Goal: Information Seeking & Learning: Find contact information

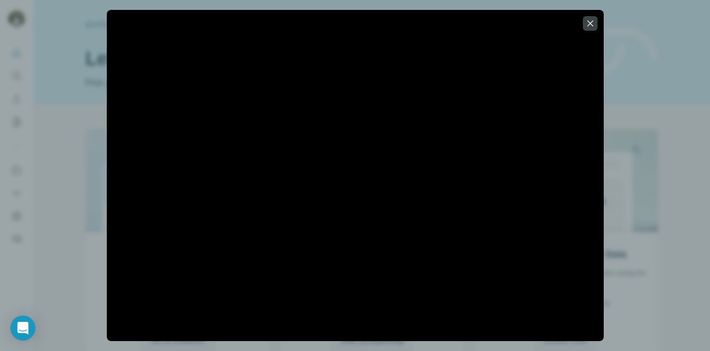
scroll to position [58, 0]
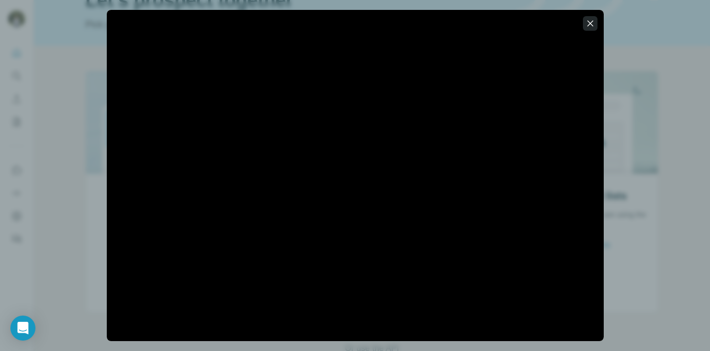
click at [593, 19] on icon "button" at bounding box center [590, 23] width 10 height 10
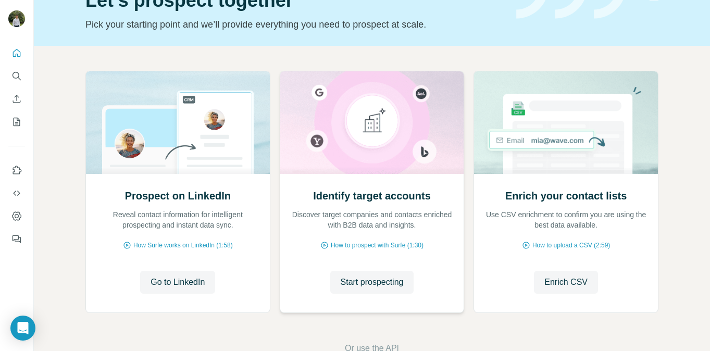
click at [366, 236] on div "Identify target accounts Discover target companies and contacts enriched with B…" at bounding box center [372, 243] width 184 height 139
click at [366, 284] on span "Start prospecting" at bounding box center [372, 282] width 63 height 12
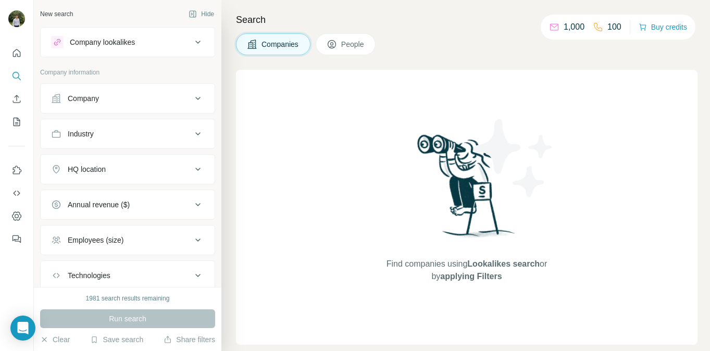
click at [347, 36] on button "People" at bounding box center [346, 44] width 60 height 22
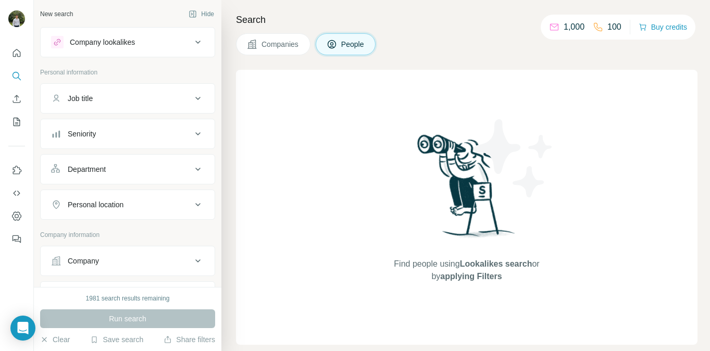
click at [145, 101] on div "Job title" at bounding box center [121, 98] width 141 height 10
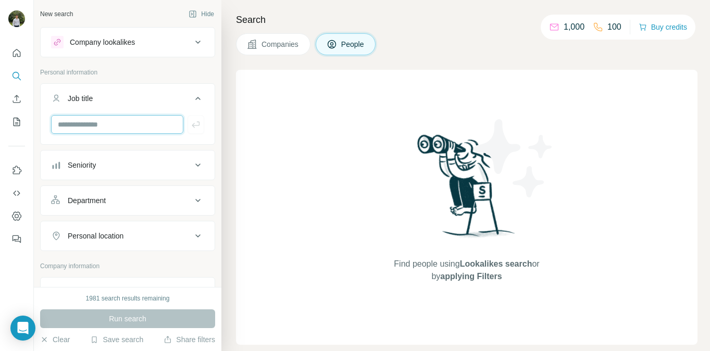
click at [121, 119] on input "text" at bounding box center [117, 124] width 132 height 19
type input "***"
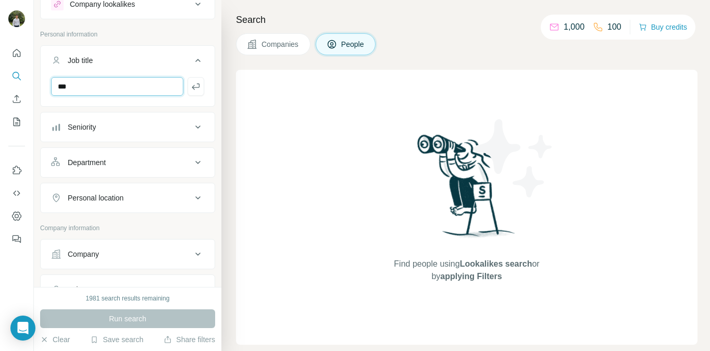
scroll to position [39, 0]
click at [137, 197] on div "Personal location" at bounding box center [121, 197] width 141 height 10
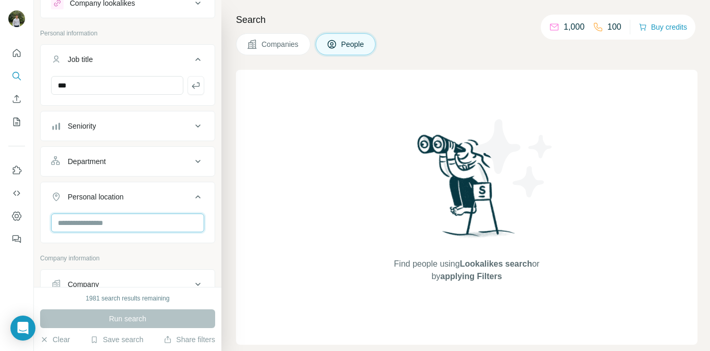
click at [133, 216] on input "text" at bounding box center [127, 223] width 153 height 19
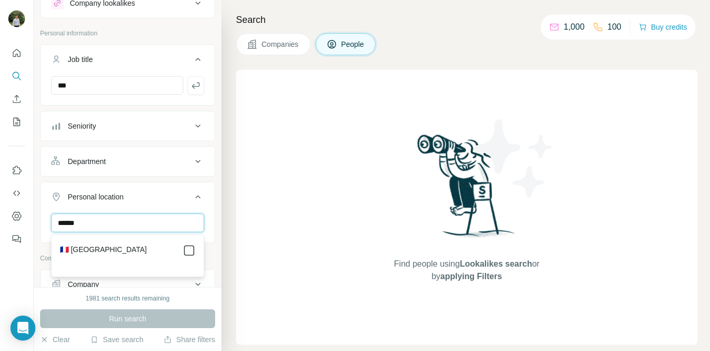
type input "******"
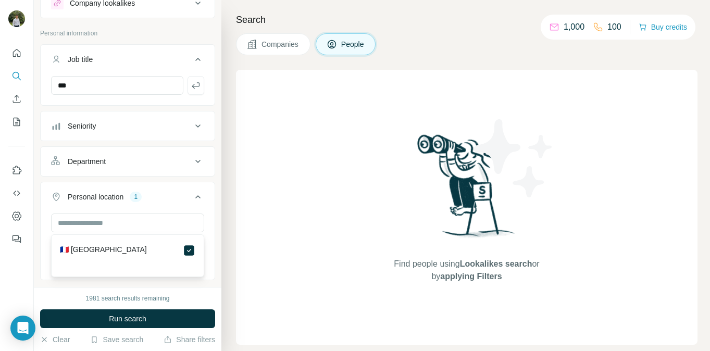
click at [229, 197] on div "Search Companies People Find people using Lookalikes search or by applying Filt…" at bounding box center [465, 175] width 488 height 351
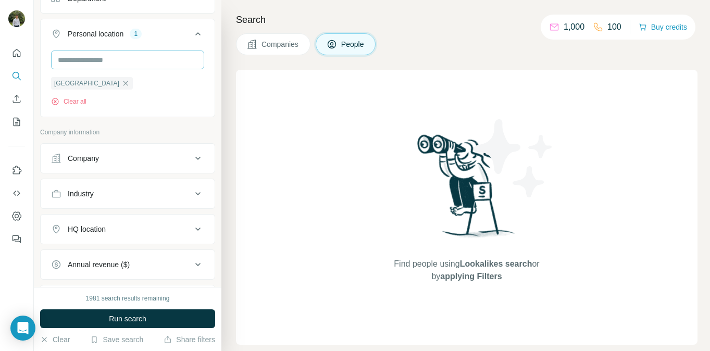
scroll to position [210, 0]
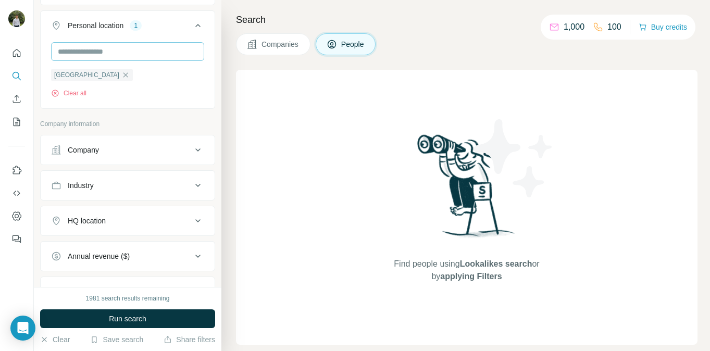
click at [168, 221] on div "HQ location" at bounding box center [121, 221] width 141 height 10
click at [137, 257] on div at bounding box center [127, 247] width 153 height 21
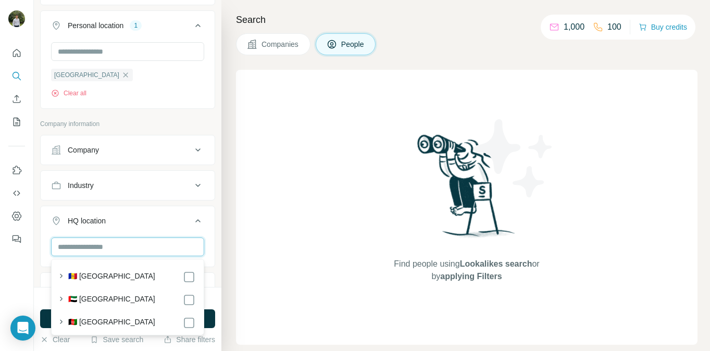
click at [141, 253] on input "text" at bounding box center [127, 246] width 153 height 19
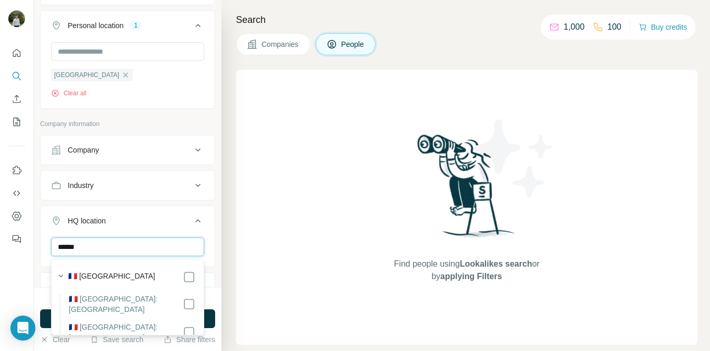
type input "******"
click at [233, 253] on div "Search Companies People Find people using Lookalikes search or by applying Filt…" at bounding box center [465, 175] width 488 height 351
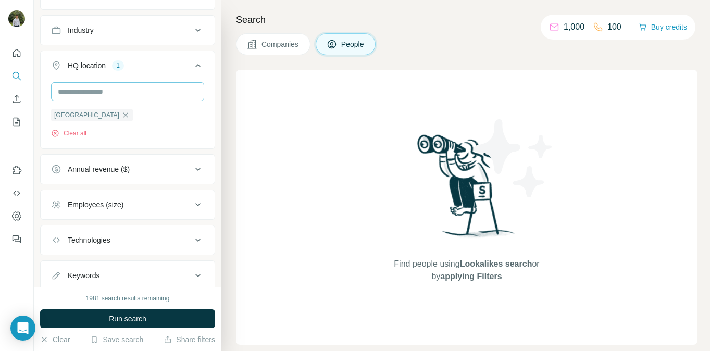
scroll to position [367, 0]
click at [194, 200] on icon at bounding box center [198, 203] width 12 height 12
click at [62, 261] on icon at bounding box center [57, 264] width 12 height 12
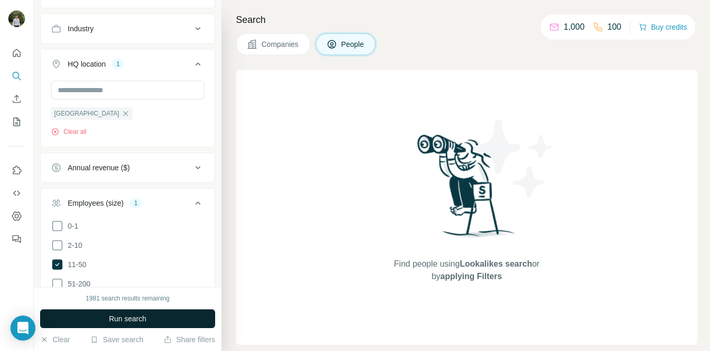
click at [144, 317] on span "Run search" at bounding box center [127, 318] width 37 height 10
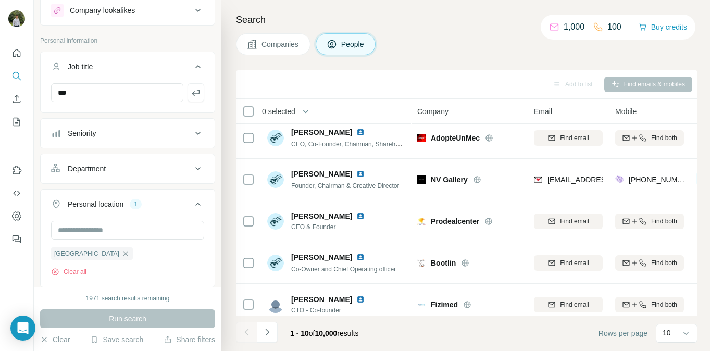
scroll to position [29, 0]
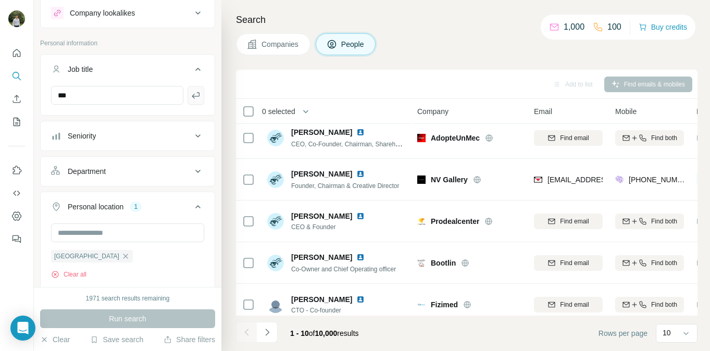
click at [198, 98] on icon "button" at bounding box center [196, 95] width 10 height 10
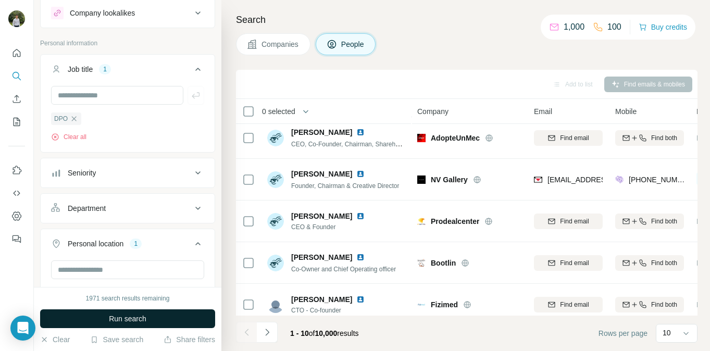
click at [148, 317] on button "Run search" at bounding box center [127, 318] width 175 height 19
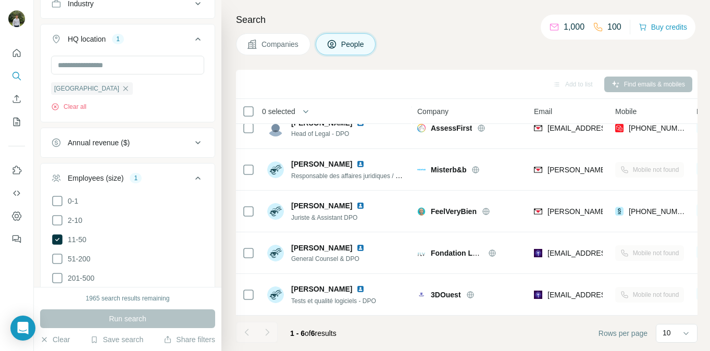
scroll to position [430, 0]
click at [57, 258] on icon at bounding box center [57, 258] width 12 height 12
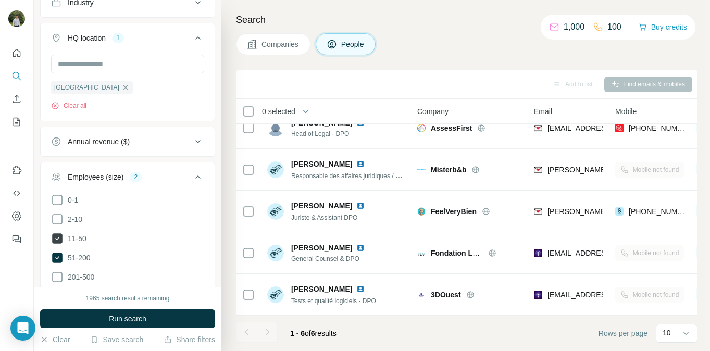
click at [60, 242] on icon at bounding box center [57, 238] width 10 height 10
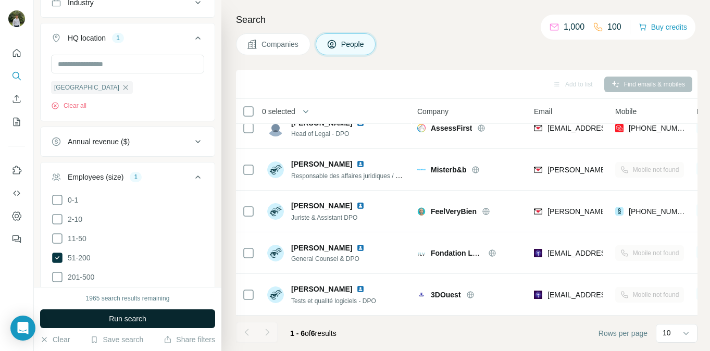
click at [109, 323] on span "Run search" at bounding box center [127, 318] width 37 height 10
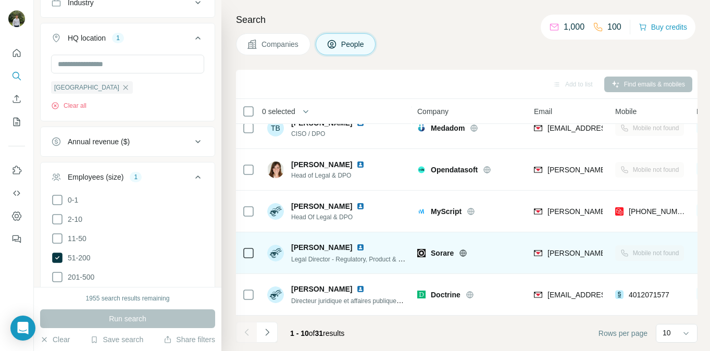
scroll to position [225, 0]
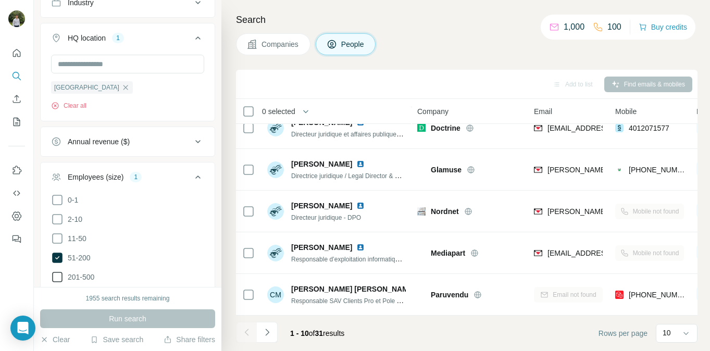
click at [58, 276] on icon at bounding box center [57, 277] width 12 height 12
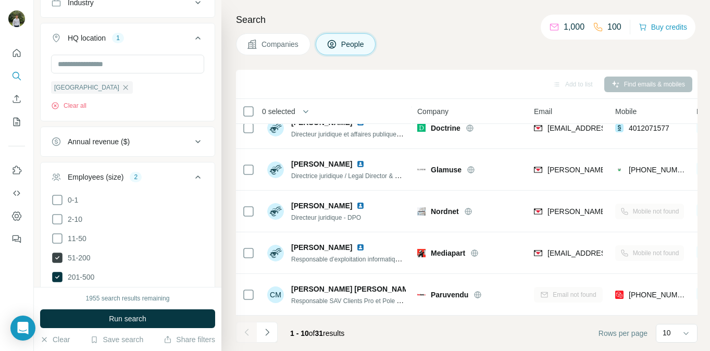
click at [59, 254] on icon at bounding box center [57, 258] width 10 height 10
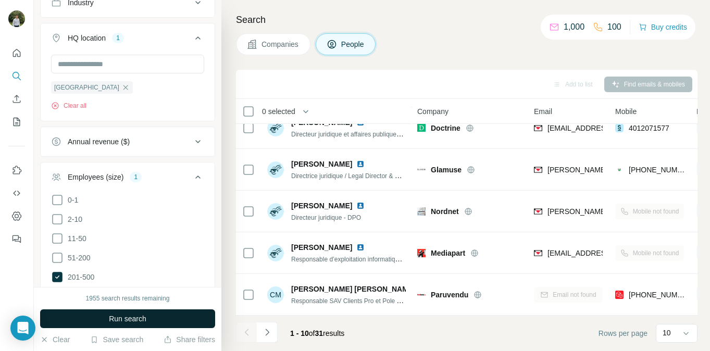
click at [125, 313] on span "Run search" at bounding box center [127, 318] width 37 height 10
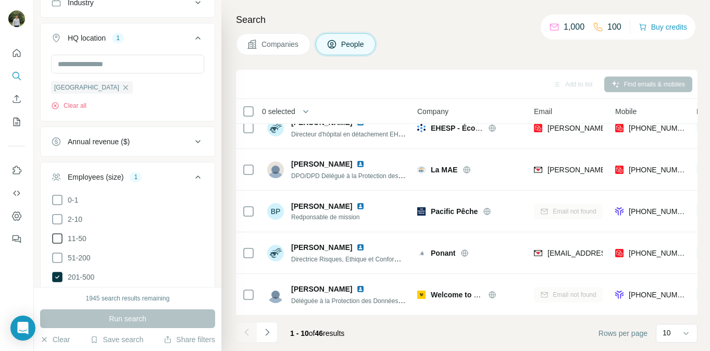
click at [53, 240] on icon at bounding box center [57, 238] width 10 height 10
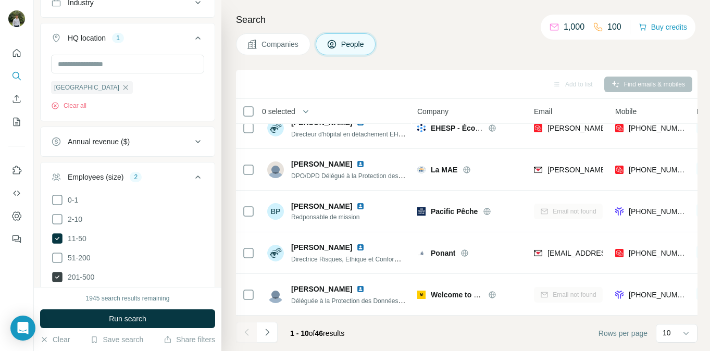
click at [61, 282] on icon at bounding box center [57, 277] width 12 height 12
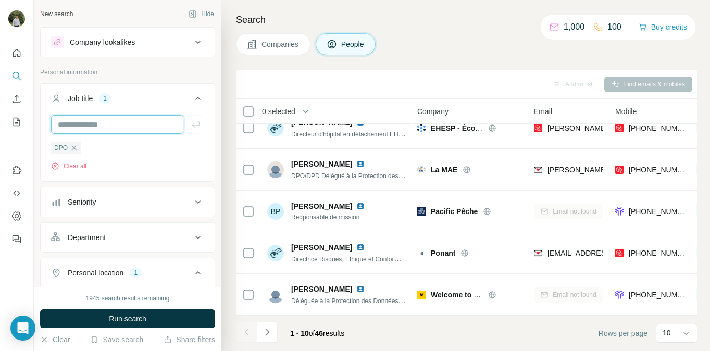
click at [115, 126] on input "text" at bounding box center [117, 124] width 132 height 19
type input "***"
click at [206, 126] on div "*** DPO Clear all" at bounding box center [128, 147] width 174 height 64
click at [197, 126] on icon "button" at bounding box center [196, 124] width 10 height 10
click at [72, 149] on icon "button" at bounding box center [74, 148] width 8 height 8
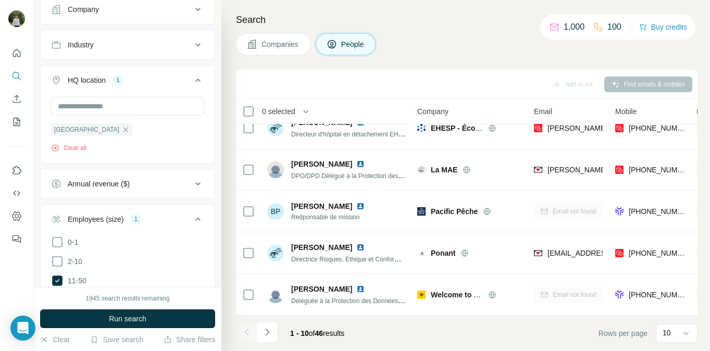
scroll to position [435, 0]
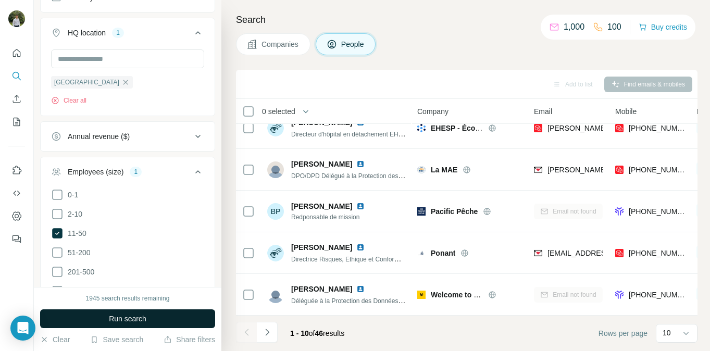
click at [122, 317] on span "Run search" at bounding box center [127, 318] width 37 height 10
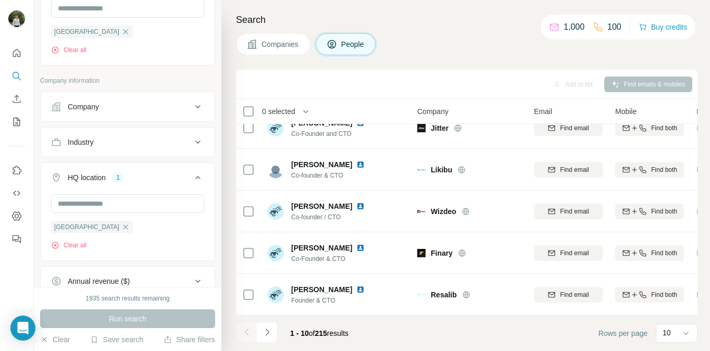
scroll to position [287, 0]
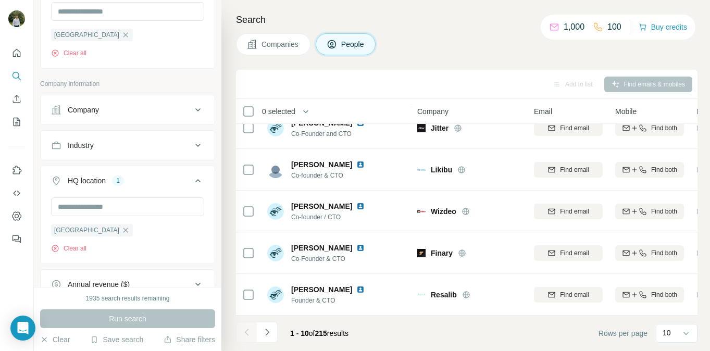
click at [174, 147] on div "Industry" at bounding box center [121, 145] width 141 height 10
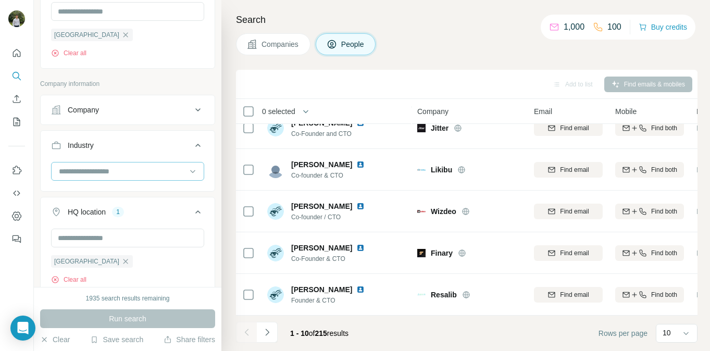
click at [160, 173] on input at bounding box center [122, 171] width 129 height 11
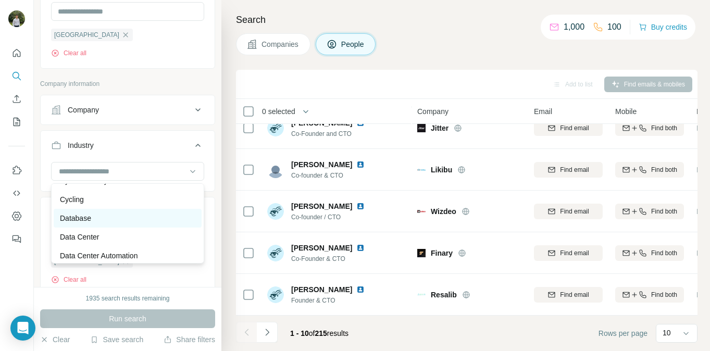
scroll to position [2707, 0]
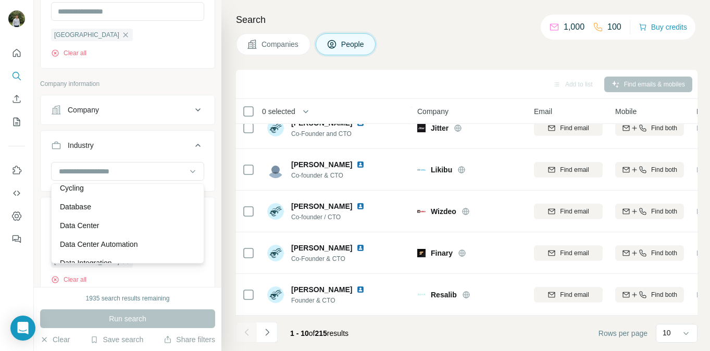
click at [197, 146] on icon at bounding box center [198, 145] width 12 height 12
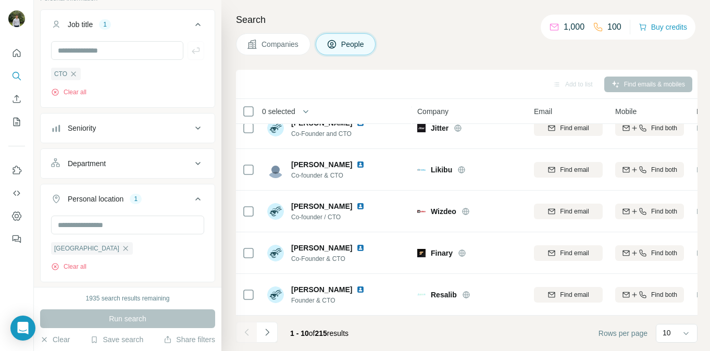
scroll to position [65, 0]
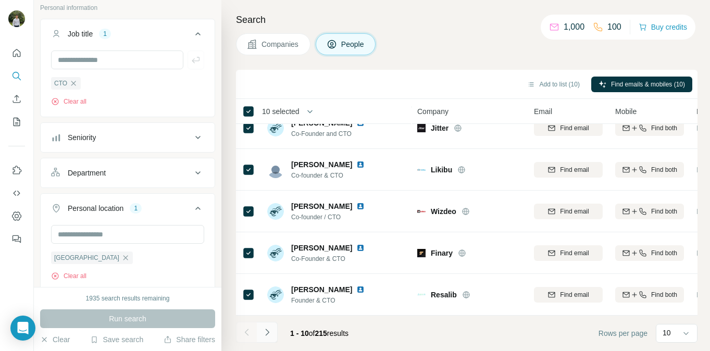
click at [270, 328] on icon "Navigate to next page" at bounding box center [267, 332] width 10 height 10
click at [272, 332] on button "Navigate to next page" at bounding box center [267, 332] width 21 height 21
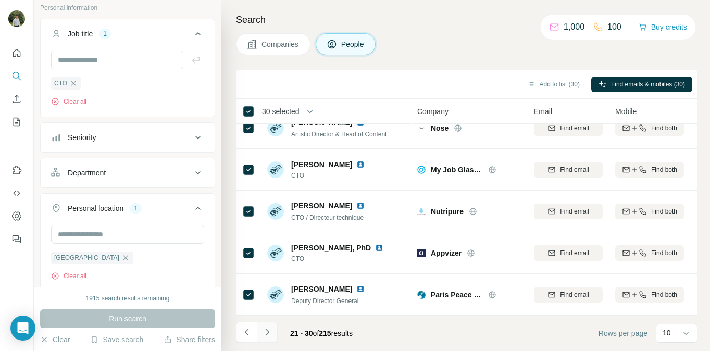
click at [266, 330] on icon "Navigate to next page" at bounding box center [267, 332] width 4 height 7
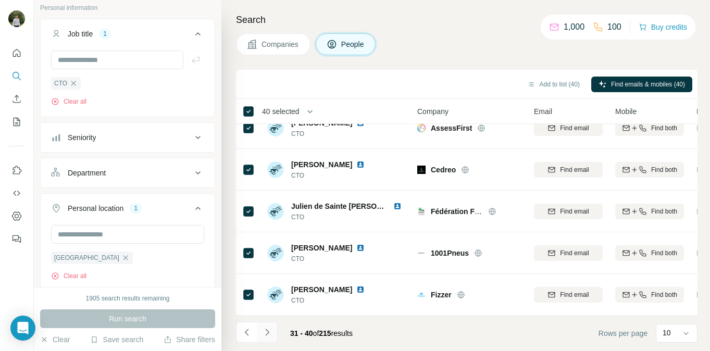
click at [270, 334] on icon "Navigate to next page" at bounding box center [267, 332] width 10 height 10
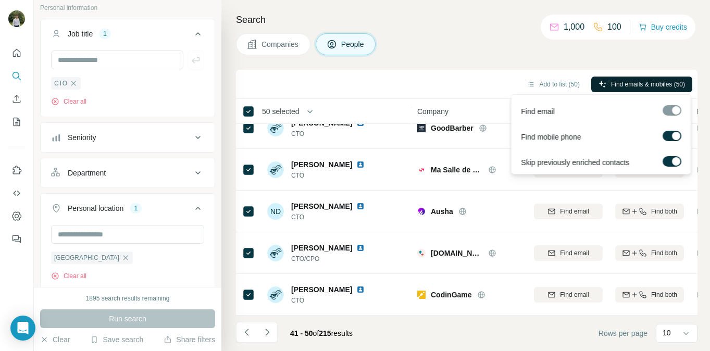
click at [633, 88] on span "Find emails & mobiles (50)" at bounding box center [648, 84] width 74 height 9
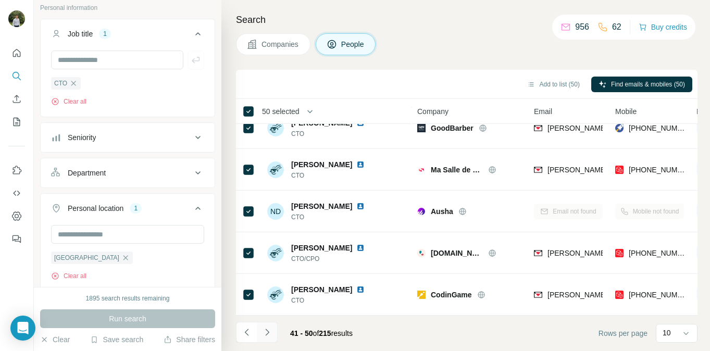
click at [268, 332] on icon "Navigate to next page" at bounding box center [267, 332] width 4 height 7
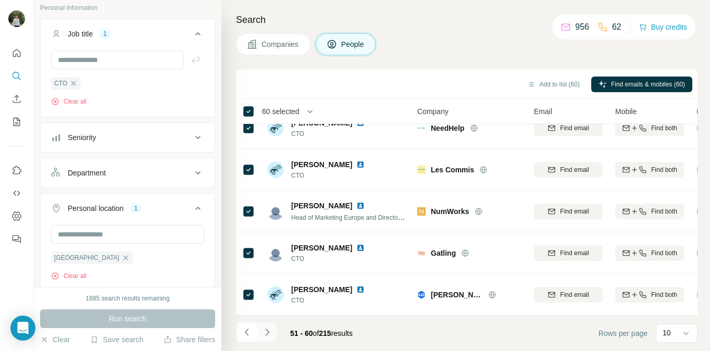
click at [271, 332] on icon "Navigate to next page" at bounding box center [267, 332] width 10 height 10
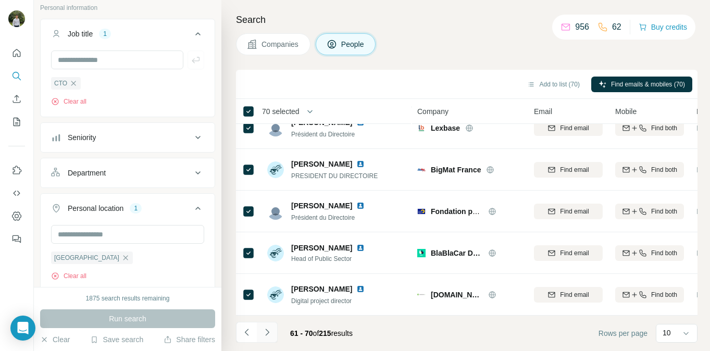
click at [273, 328] on button "Navigate to next page" at bounding box center [267, 332] width 21 height 21
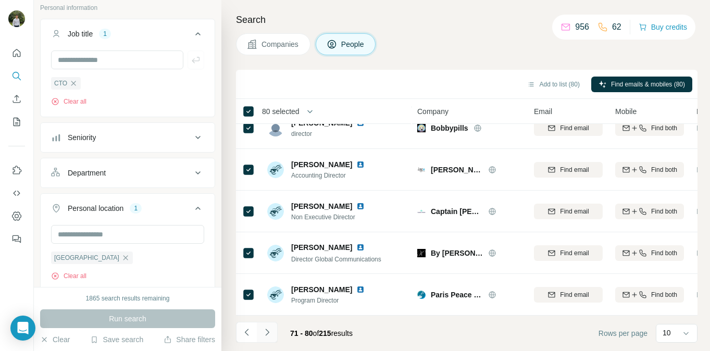
click at [271, 335] on icon "Navigate to next page" at bounding box center [267, 332] width 10 height 10
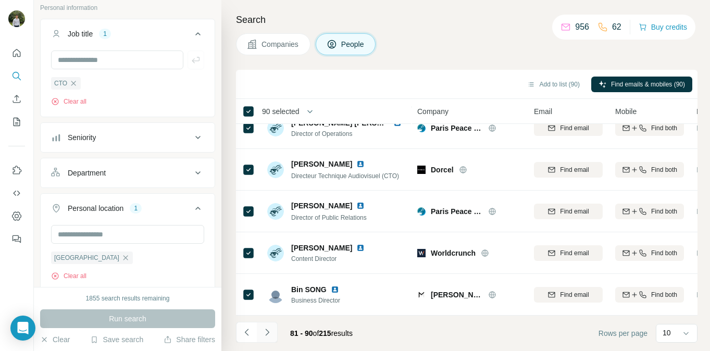
click at [272, 335] on button "Navigate to next page" at bounding box center [267, 332] width 21 height 21
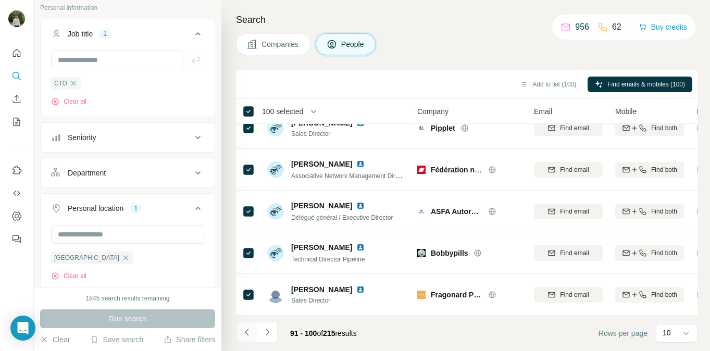
click at [248, 332] on icon "Navigate to previous page" at bounding box center [247, 332] width 10 height 10
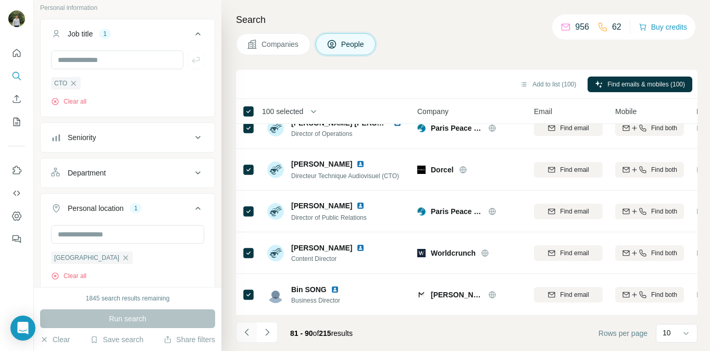
click at [248, 332] on icon "Navigate to previous page" at bounding box center [247, 332] width 10 height 10
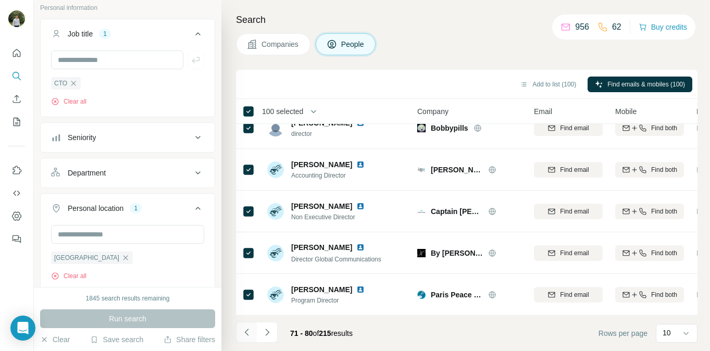
click at [248, 332] on icon "Navigate to previous page" at bounding box center [247, 332] width 10 height 10
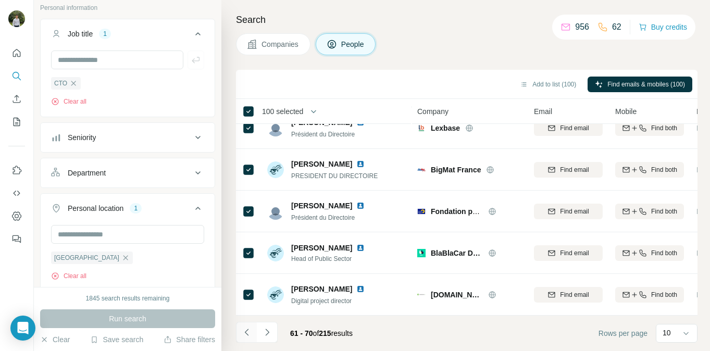
click at [248, 332] on icon "Navigate to previous page" at bounding box center [247, 332] width 10 height 10
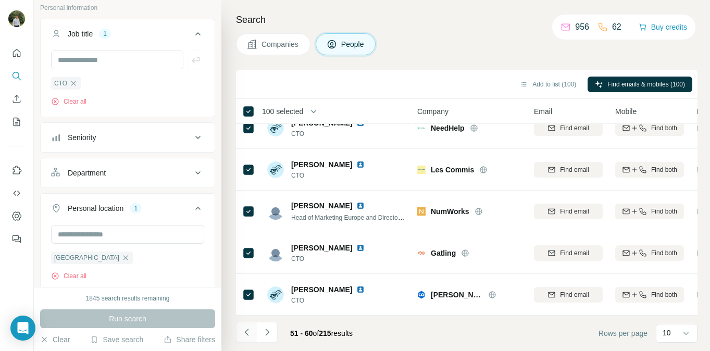
click at [248, 332] on icon "Navigate to previous page" at bounding box center [247, 332] width 10 height 10
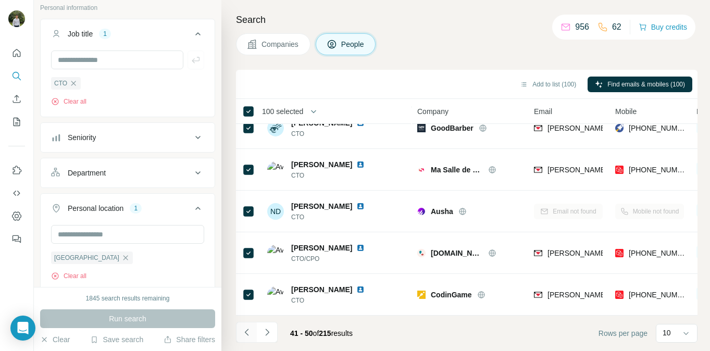
click at [248, 332] on icon "Navigate to previous page" at bounding box center [247, 332] width 10 height 10
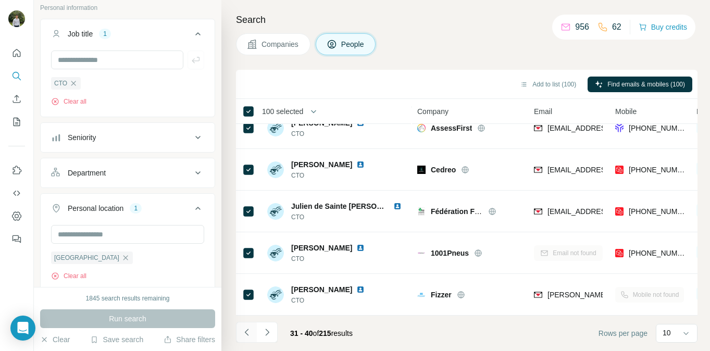
click at [248, 332] on icon "Navigate to previous page" at bounding box center [247, 332] width 10 height 10
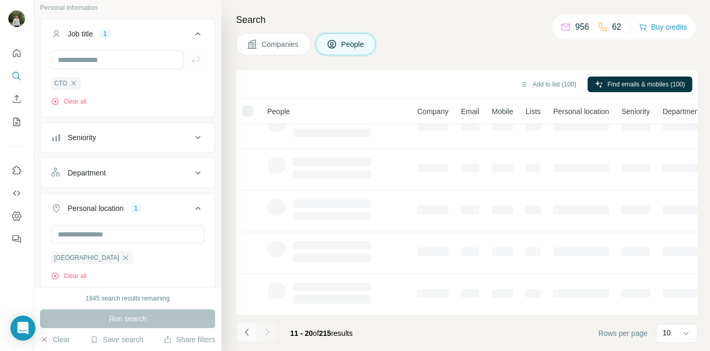
click at [248, 332] on icon "Navigate to previous page" at bounding box center [247, 332] width 10 height 10
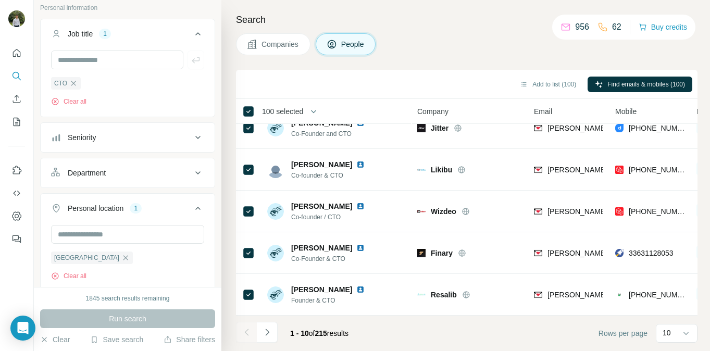
click at [248, 332] on div at bounding box center [246, 332] width 21 height 21
click at [273, 329] on button "Navigate to next page" at bounding box center [267, 332] width 21 height 21
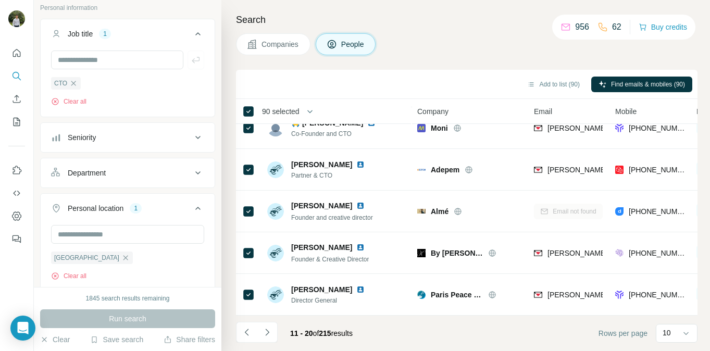
click at [245, 102] on th "90 selected" at bounding box center [319, 111] width 167 height 25
click at [272, 333] on icon "Navigate to next page" at bounding box center [267, 332] width 10 height 10
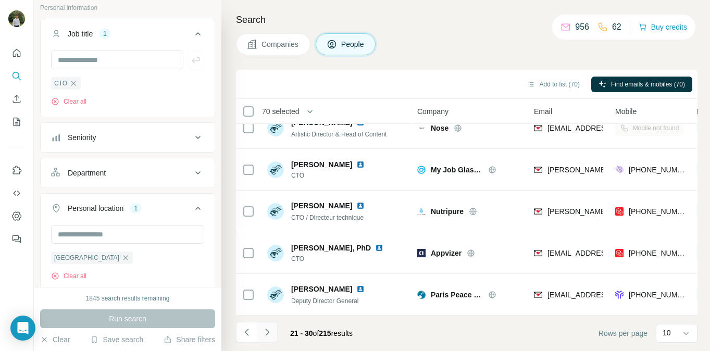
click at [271, 330] on icon "Navigate to next page" at bounding box center [267, 332] width 10 height 10
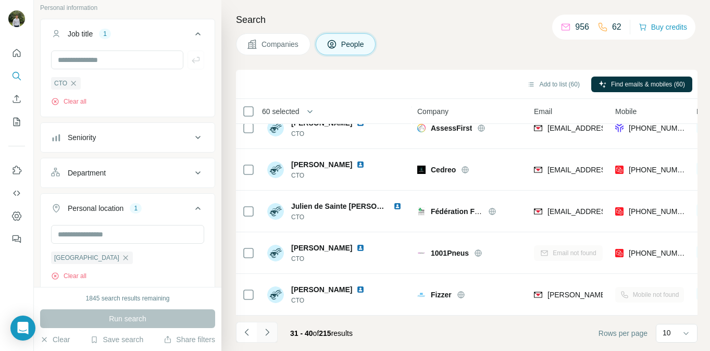
click at [271, 335] on icon "Navigate to next page" at bounding box center [267, 332] width 10 height 10
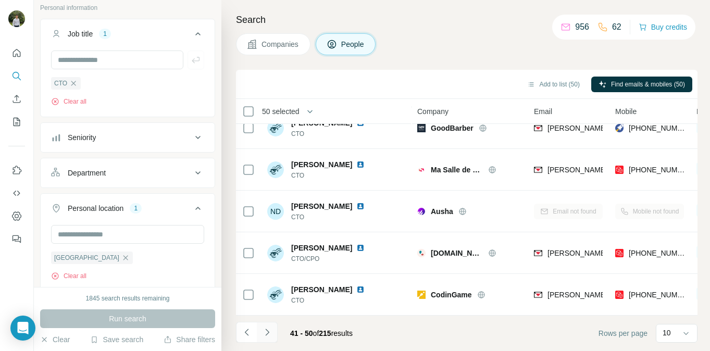
click at [269, 337] on button "Navigate to next page" at bounding box center [267, 332] width 21 height 21
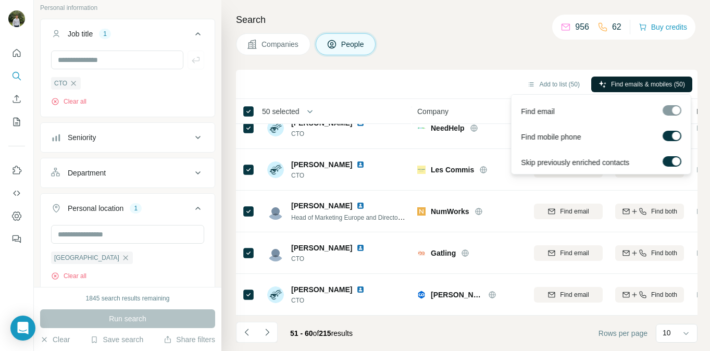
click at [632, 81] on span "Find emails & mobiles (50)" at bounding box center [648, 84] width 74 height 9
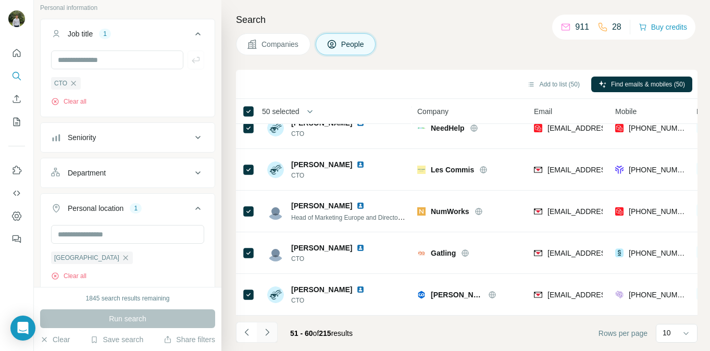
click at [271, 334] on icon "Navigate to next page" at bounding box center [267, 332] width 10 height 10
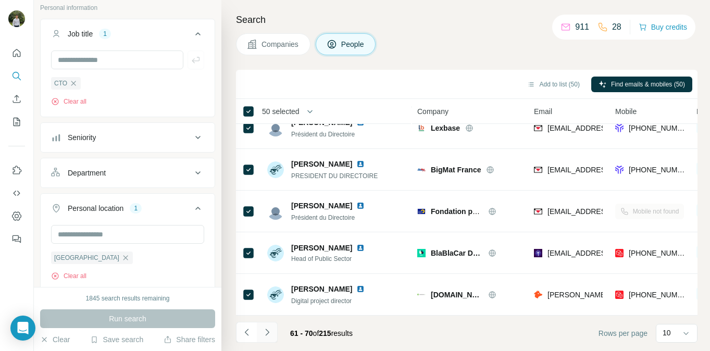
click at [271, 334] on icon "Navigate to next page" at bounding box center [267, 332] width 10 height 10
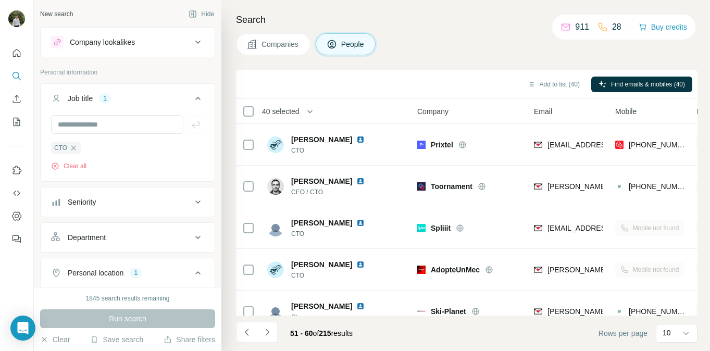
scroll to position [225, 0]
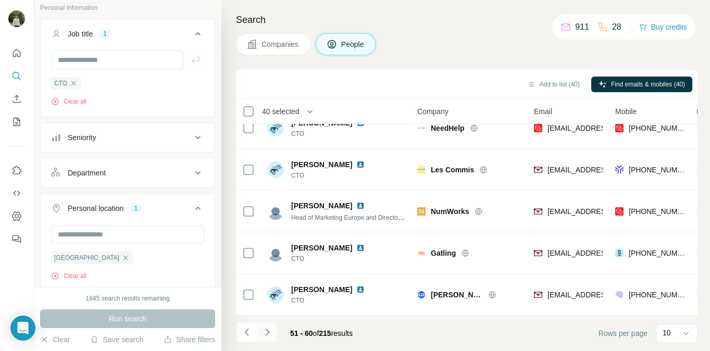
click at [273, 336] on button "Navigate to next page" at bounding box center [267, 332] width 21 height 21
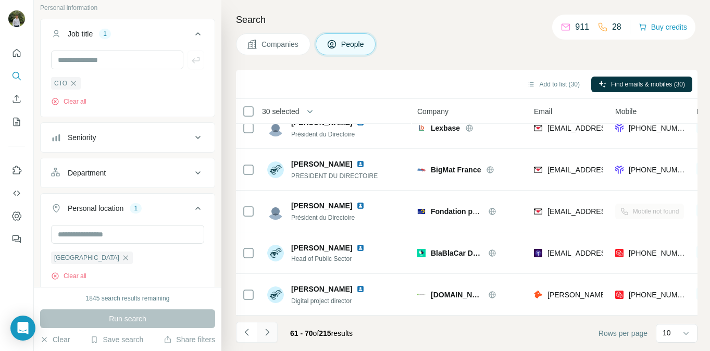
click at [270, 333] on icon "Navigate to next page" at bounding box center [267, 332] width 10 height 10
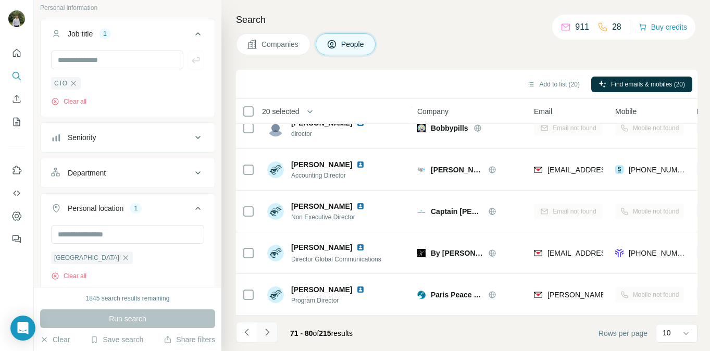
click at [269, 332] on icon "Navigate to next page" at bounding box center [267, 332] width 10 height 10
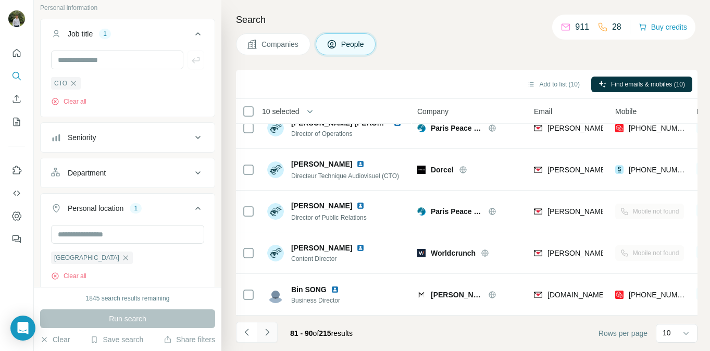
click at [274, 332] on button "Navigate to next page" at bounding box center [267, 332] width 21 height 21
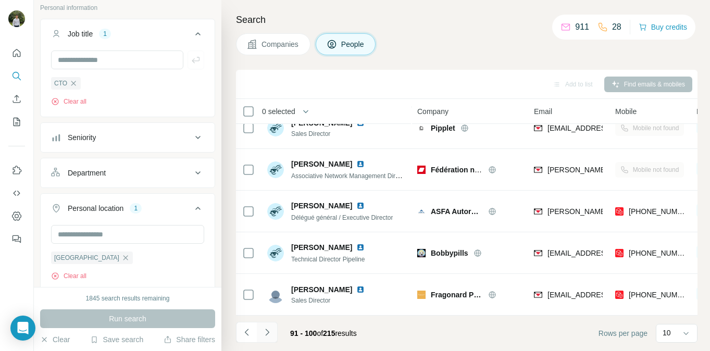
click at [269, 333] on icon "Navigate to next page" at bounding box center [267, 332] width 10 height 10
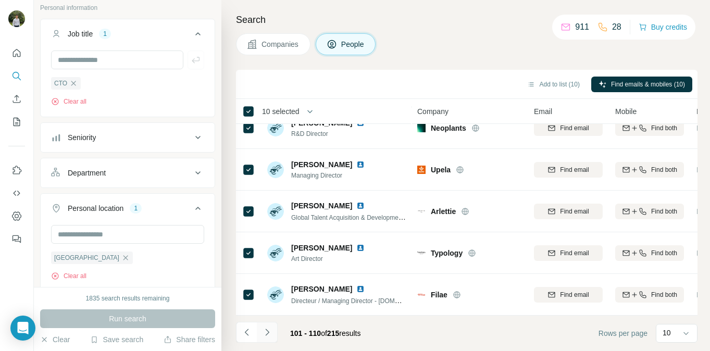
click at [274, 330] on button "Navigate to next page" at bounding box center [267, 332] width 21 height 21
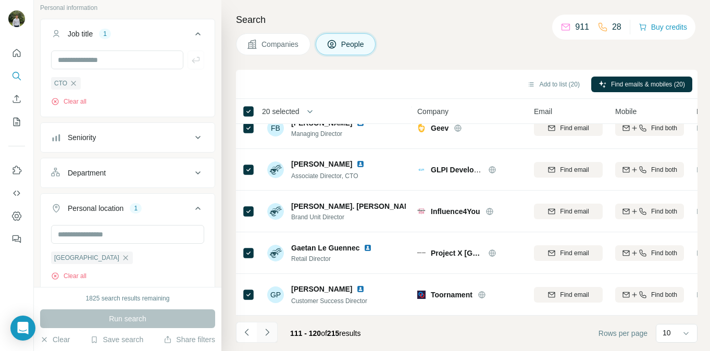
click at [271, 332] on icon "Navigate to next page" at bounding box center [267, 332] width 10 height 10
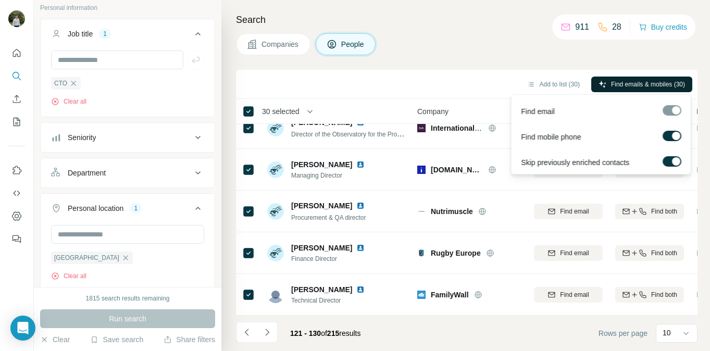
click at [642, 81] on span "Find emails & mobiles (30)" at bounding box center [648, 84] width 74 height 9
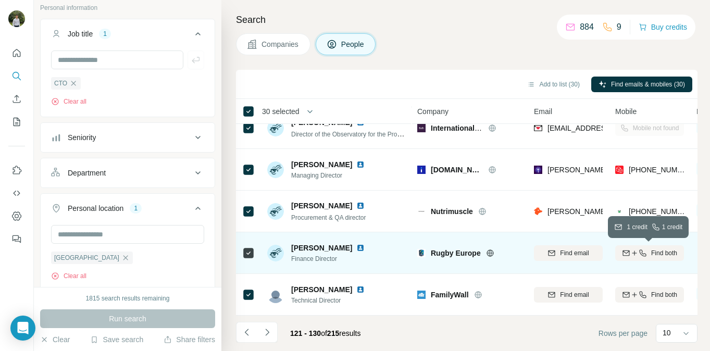
click at [644, 255] on icon "button" at bounding box center [642, 252] width 7 height 7
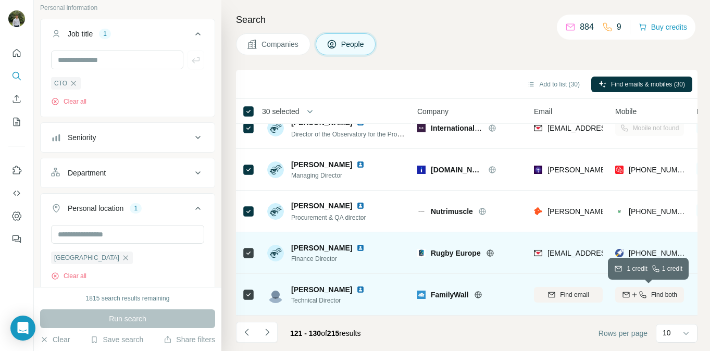
click at [638, 297] on icon "button" at bounding box center [642, 295] width 8 height 8
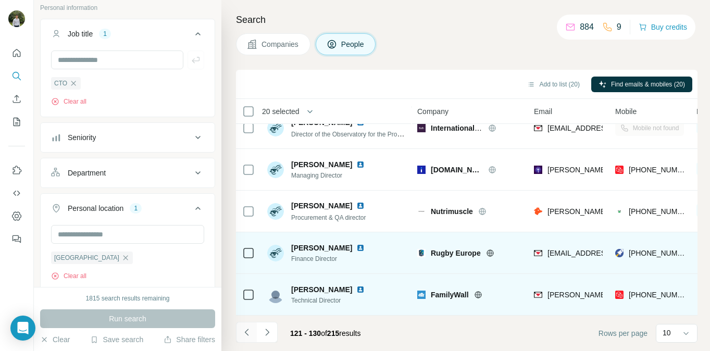
click at [246, 333] on icon "Navigate to previous page" at bounding box center [247, 332] width 10 height 10
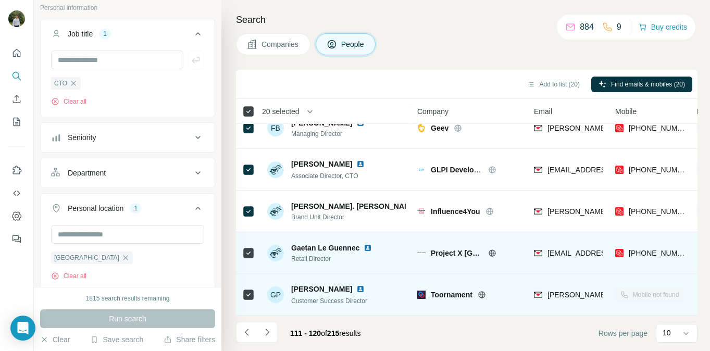
click at [254, 110] on icon at bounding box center [248, 111] width 12 height 12
click at [247, 342] on button "Navigate to previous page" at bounding box center [246, 332] width 21 height 21
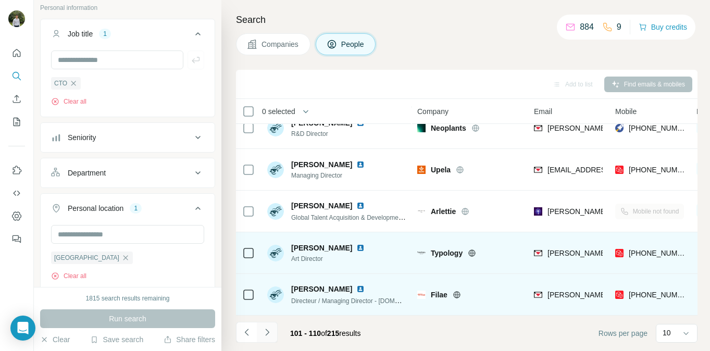
click at [267, 332] on icon "Navigate to next page" at bounding box center [267, 332] width 10 height 10
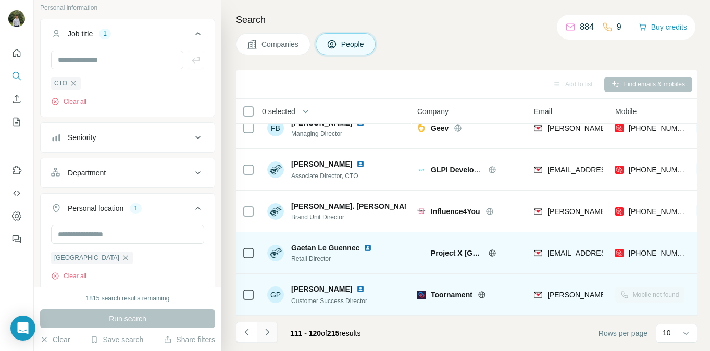
click at [267, 332] on icon "Navigate to next page" at bounding box center [267, 332] width 10 height 10
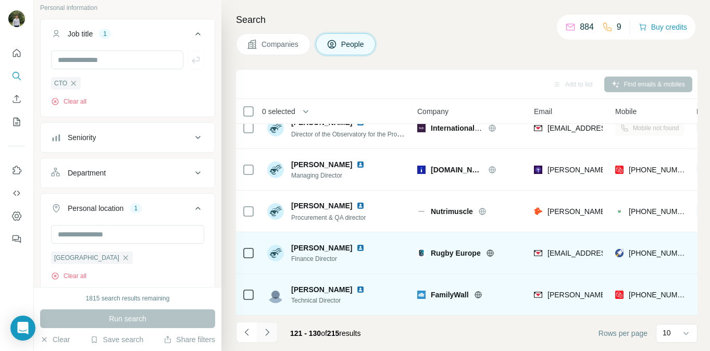
click at [267, 332] on icon "Navigate to next page" at bounding box center [267, 332] width 10 height 10
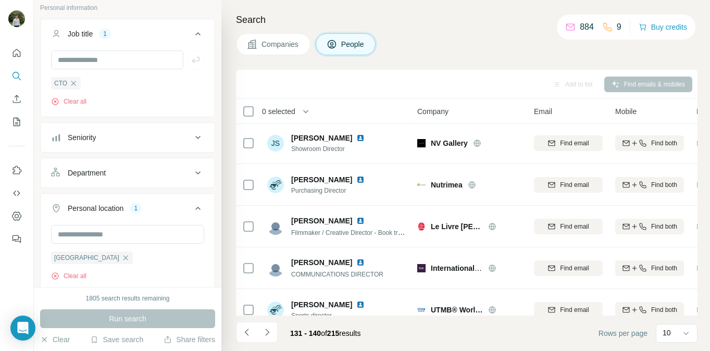
scroll to position [0, 0]
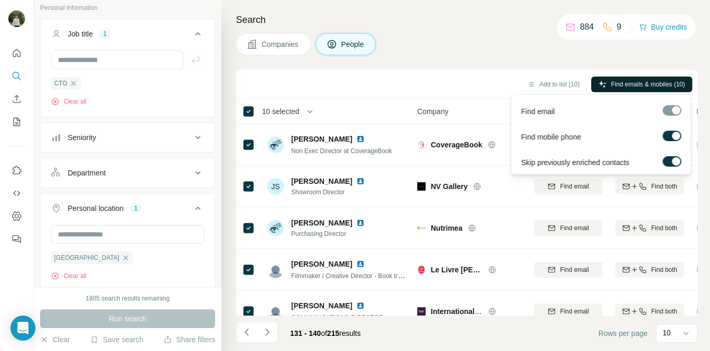
click at [627, 81] on span "Find emails & mobiles (10)" at bounding box center [648, 84] width 74 height 9
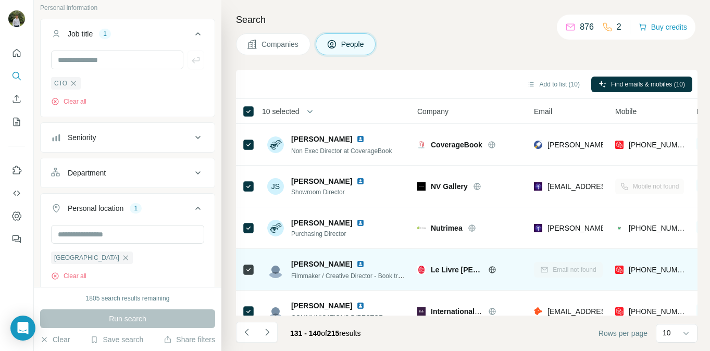
scroll to position [225, 0]
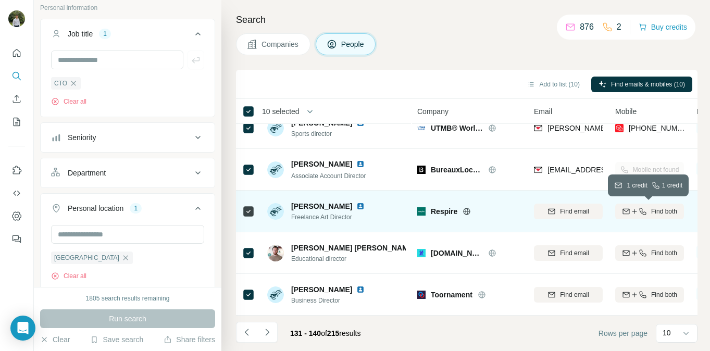
click at [632, 212] on icon "button" at bounding box center [634, 211] width 8 height 8
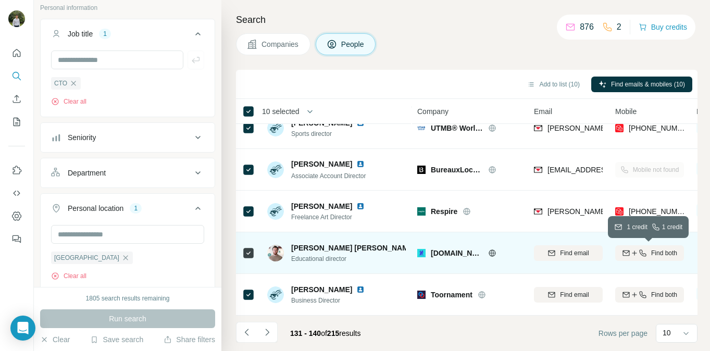
click at [624, 255] on icon "button" at bounding box center [625, 252] width 7 height 5
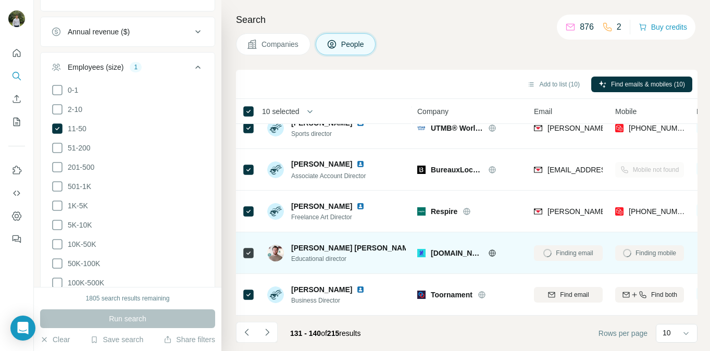
scroll to position [542, 0]
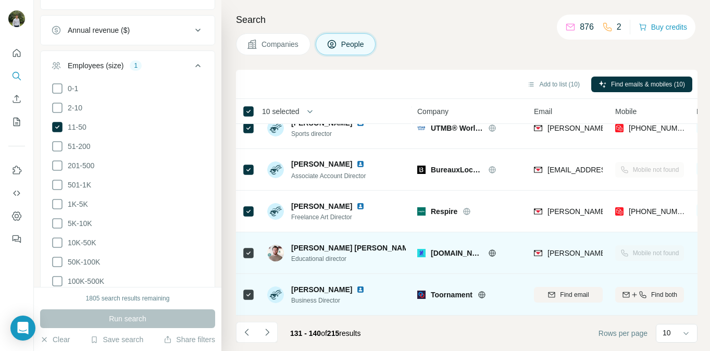
drag, startPoint x: 580, startPoint y: 294, endPoint x: 630, endPoint y: 297, distance: 50.1
click at [0, 0] on tbody "[PERSON_NAME] Non Exec Director at CoverageBook CoverageBook [PERSON_NAME][EMAI…" at bounding box center [0, 0] width 0 height 0
click at [630, 297] on icon "button" at bounding box center [634, 295] width 8 height 8
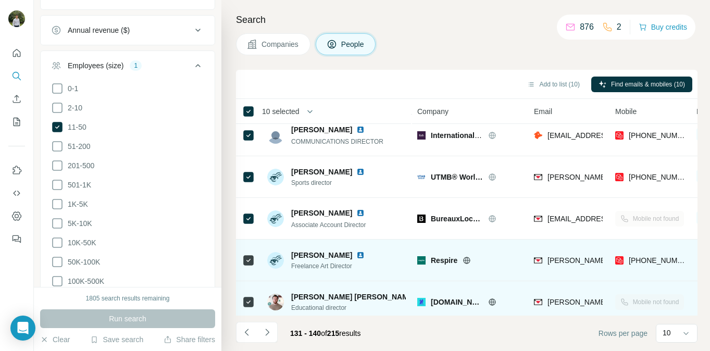
scroll to position [225, 0]
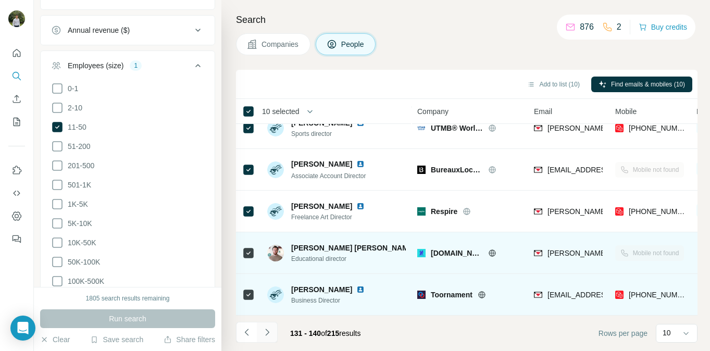
click at [271, 330] on icon "Navigate to next page" at bounding box center [267, 332] width 10 height 10
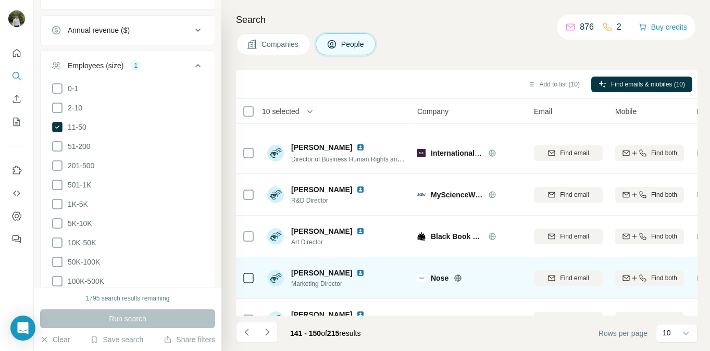
scroll to position [0, 0]
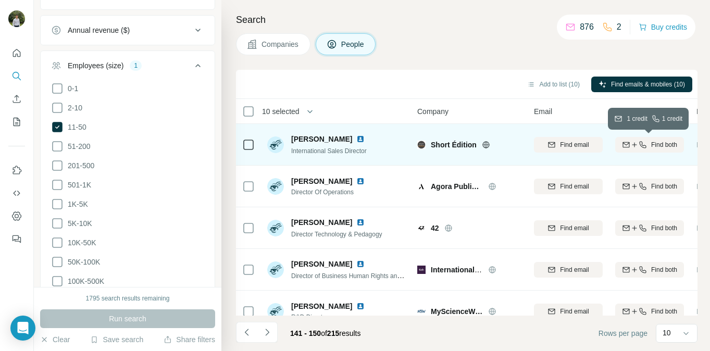
click at [643, 151] on button "Find both" at bounding box center [649, 145] width 69 height 16
click at [643, 150] on button "Find both" at bounding box center [649, 145] width 69 height 16
click at [651, 147] on span "Find both" at bounding box center [664, 144] width 26 height 9
click at [642, 149] on button "Find both" at bounding box center [649, 145] width 69 height 16
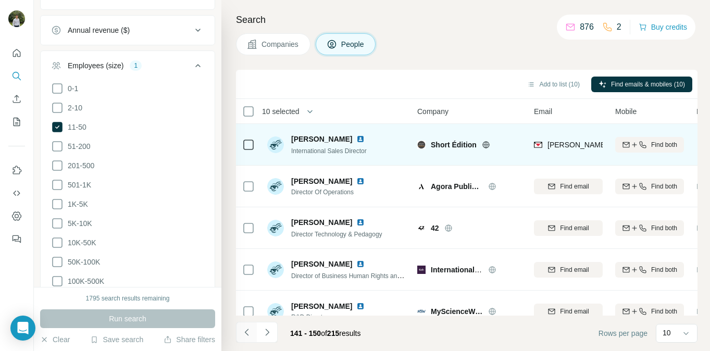
click at [249, 335] on icon "Navigate to previous page" at bounding box center [247, 332] width 10 height 10
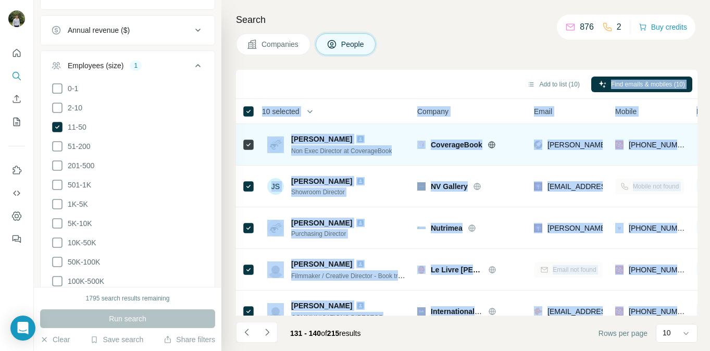
drag, startPoint x: 687, startPoint y: 295, endPoint x: 241, endPoint y: 95, distance: 488.8
click at [241, 95] on div "Add to list (10) Find emails & mobiles (10) 10 selected People Company Email Mo…" at bounding box center [466, 210] width 461 height 281
click at [244, 333] on icon "Navigate to previous page" at bounding box center [247, 332] width 10 height 10
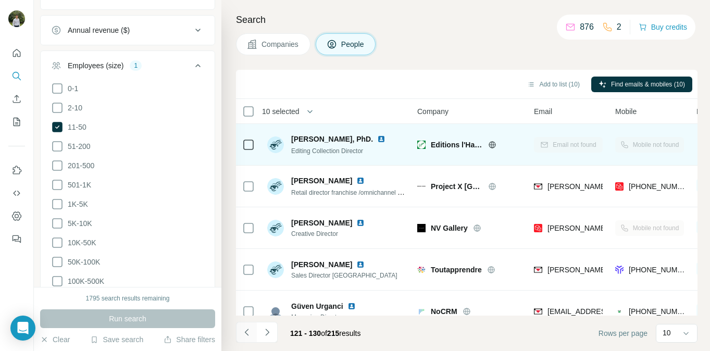
click at [244, 333] on icon "Navigate to previous page" at bounding box center [247, 332] width 10 height 10
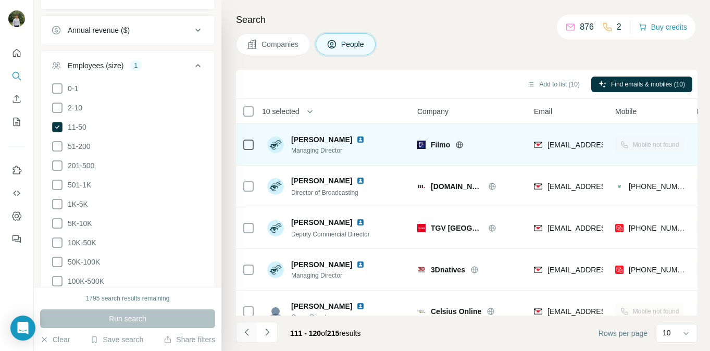
click at [244, 333] on icon "Navigate to previous page" at bounding box center [247, 332] width 10 height 10
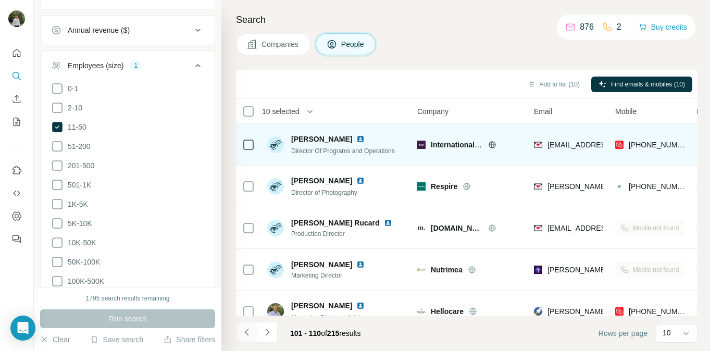
click at [244, 333] on icon "Navigate to previous page" at bounding box center [247, 332] width 10 height 10
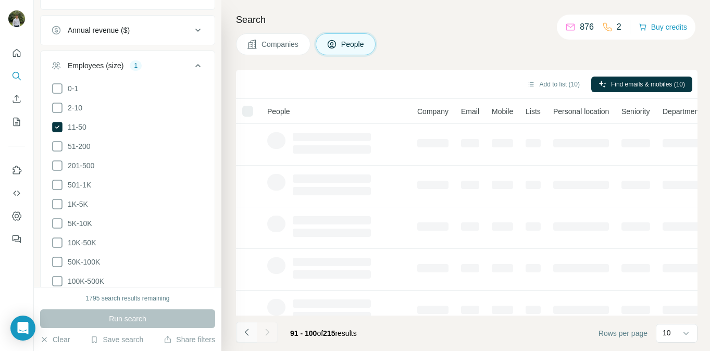
click at [244, 333] on icon "Navigate to previous page" at bounding box center [247, 332] width 10 height 10
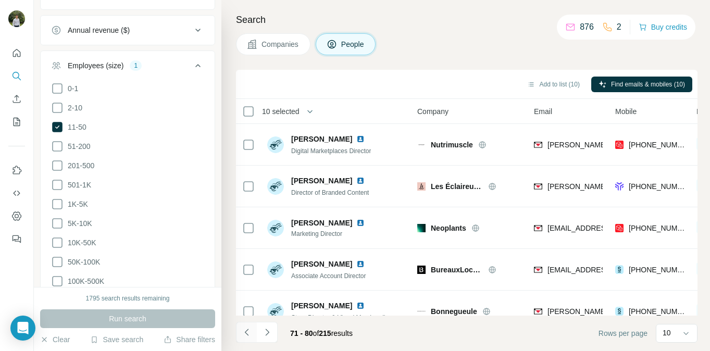
click at [244, 333] on icon "Navigate to previous page" at bounding box center [247, 332] width 10 height 10
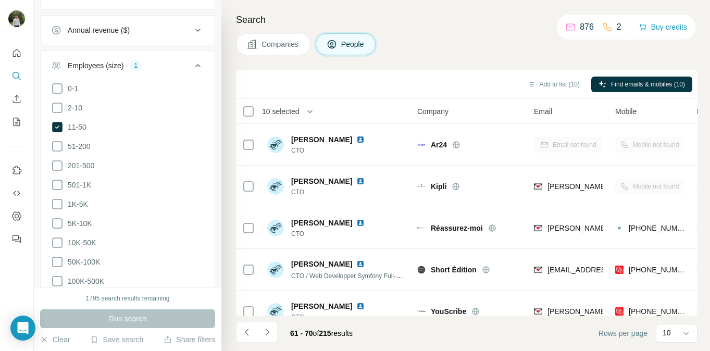
click at [462, 35] on div "Companies People" at bounding box center [466, 44] width 461 height 22
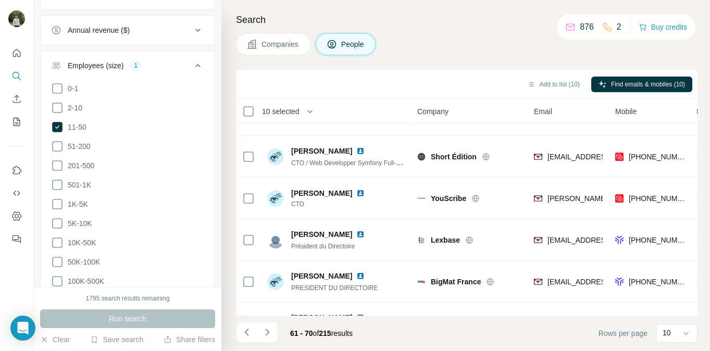
scroll to position [225, 0]
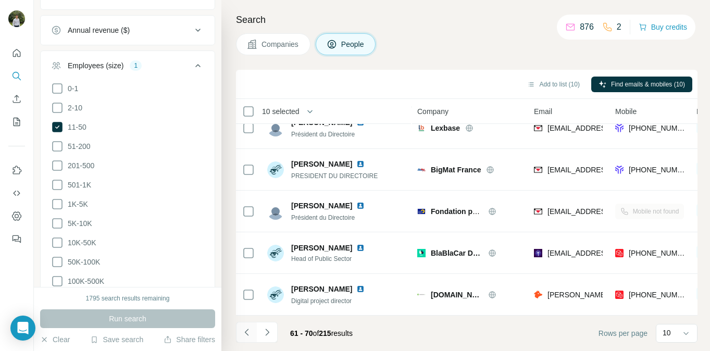
click at [247, 329] on icon "Navigate to previous page" at bounding box center [247, 332] width 10 height 10
click at [247, 329] on icon "Navigate to previous page" at bounding box center [246, 332] width 4 height 7
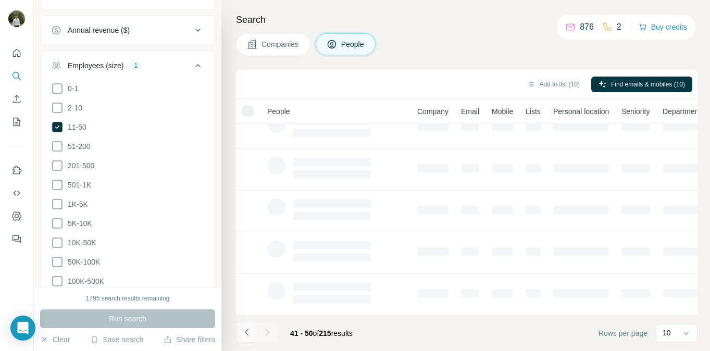
click at [247, 329] on icon "Navigate to previous page" at bounding box center [246, 332] width 4 height 7
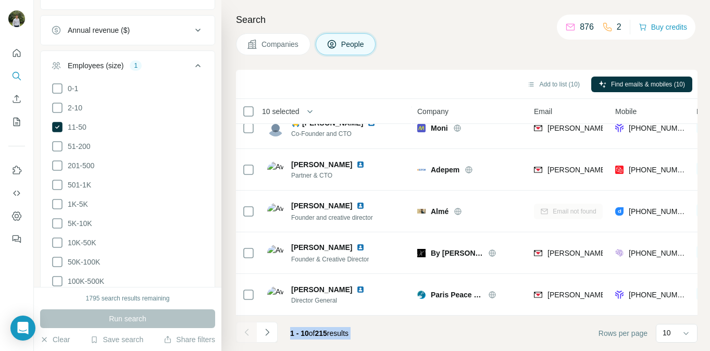
click at [247, 329] on div at bounding box center [246, 332] width 21 height 21
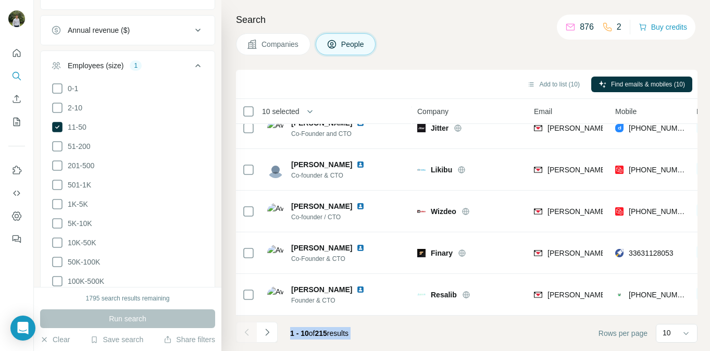
click at [247, 329] on div at bounding box center [246, 332] width 21 height 21
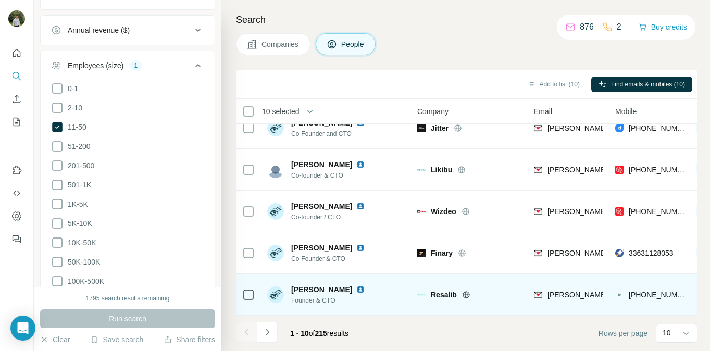
click at [354, 294] on div "[PERSON_NAME] Founder & CTO" at bounding box center [336, 294] width 139 height 29
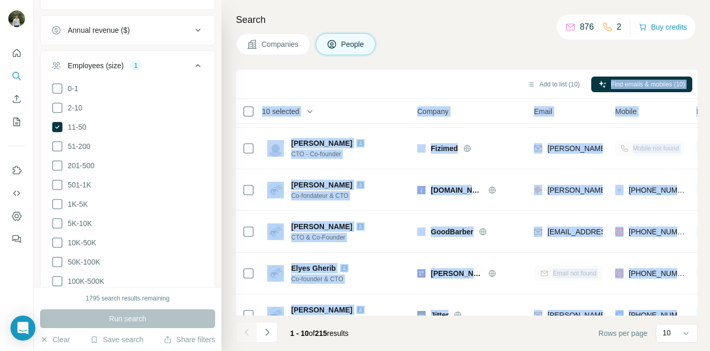
scroll to position [0, 0]
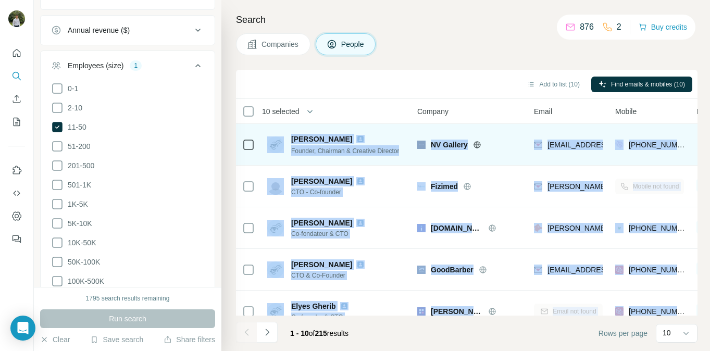
drag, startPoint x: 684, startPoint y: 297, endPoint x: 275, endPoint y: 134, distance: 440.8
click at [0, 0] on tbody "[PERSON_NAME] Founder, Chairman & Creative Director NV Gallery [EMAIL_ADDRESS][…" at bounding box center [0, 0] width 0 height 0
copy tbody "LOREMIP D. Sitamet, Consecte & Adipisci Elitsedd EI Tempori utlabor@etdolorem.a…"
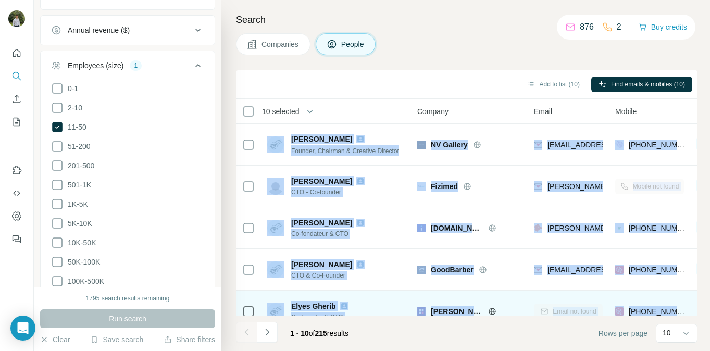
click at [566, 292] on td "Email not found" at bounding box center [568, 312] width 81 height 42
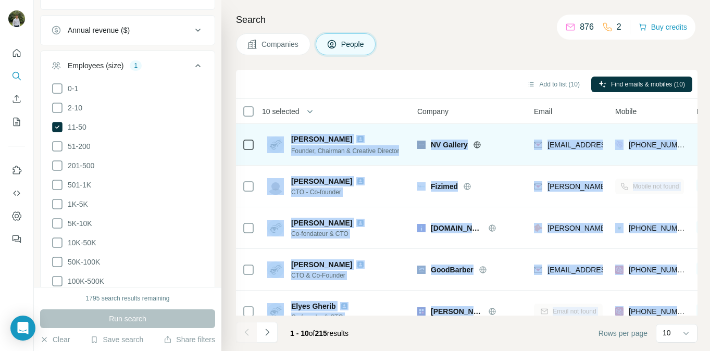
drag, startPoint x: 685, startPoint y: 301, endPoint x: 271, endPoint y: 138, distance: 444.4
click at [0, 0] on tbody "[PERSON_NAME] Founder, Chairman & Creative Director NV Gallery [EMAIL_ADDRESS][…" at bounding box center [0, 0] width 0 height 0
copy tbody "LOREMIP D. Sitamet, Consecte & Adipisci Elitsedd EI Tempori utlabor@etdolorem.a…"
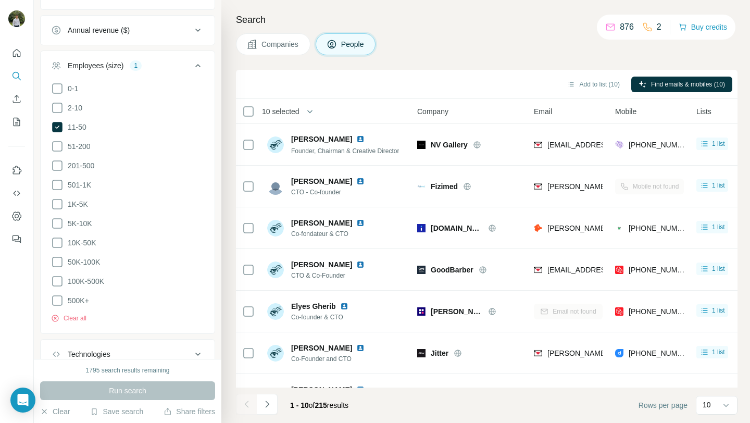
click at [467, 50] on div "Companies People" at bounding box center [486, 44] width 501 height 22
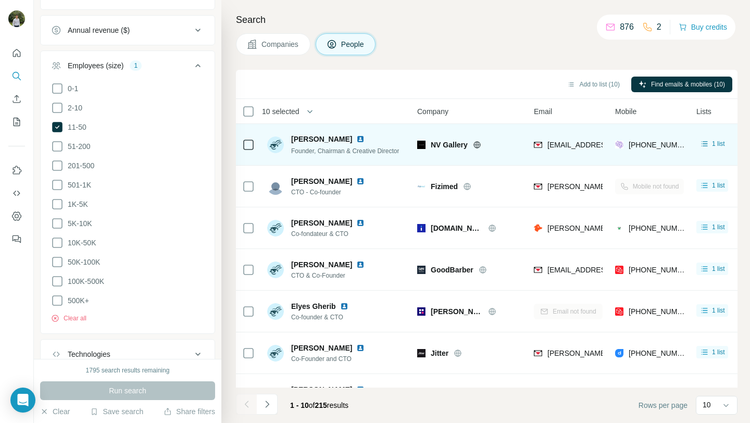
click at [356, 139] on img at bounding box center [360, 139] width 8 height 8
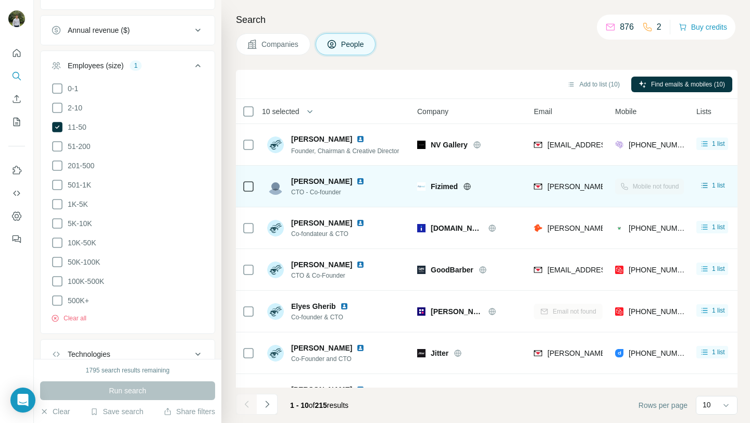
click at [356, 182] on img at bounding box center [360, 181] width 8 height 8
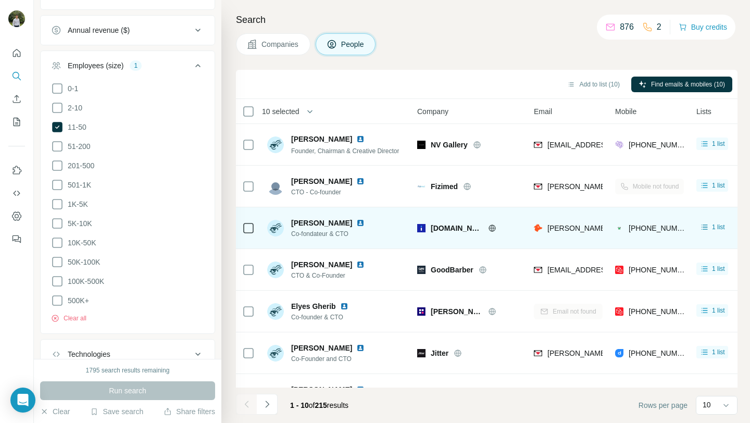
click at [357, 222] on img at bounding box center [360, 223] width 8 height 8
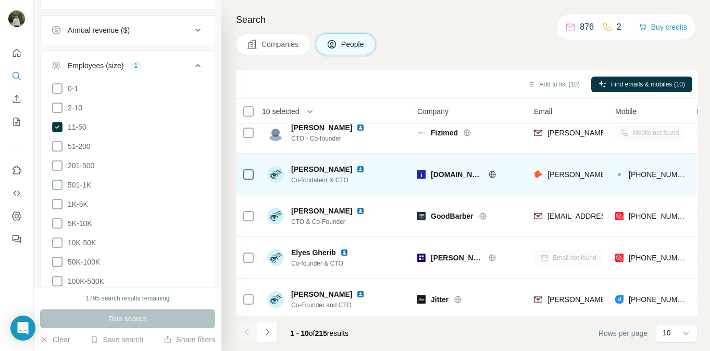
scroll to position [74, 0]
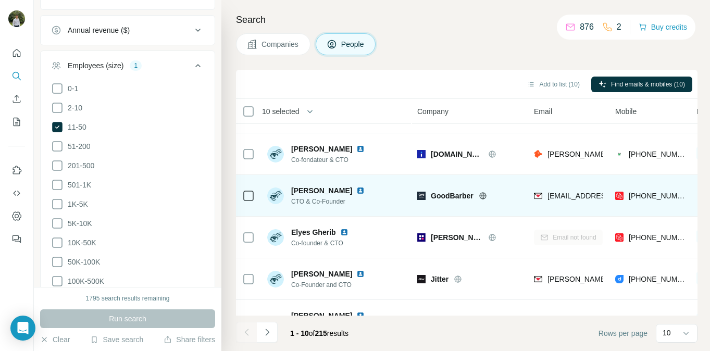
click at [364, 191] on img at bounding box center [360, 190] width 8 height 8
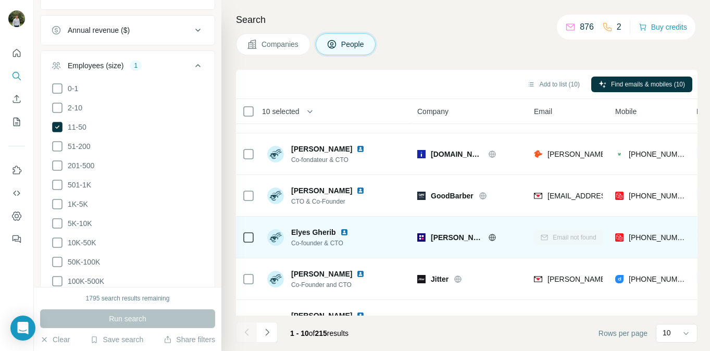
click at [346, 231] on img at bounding box center [344, 232] width 8 height 8
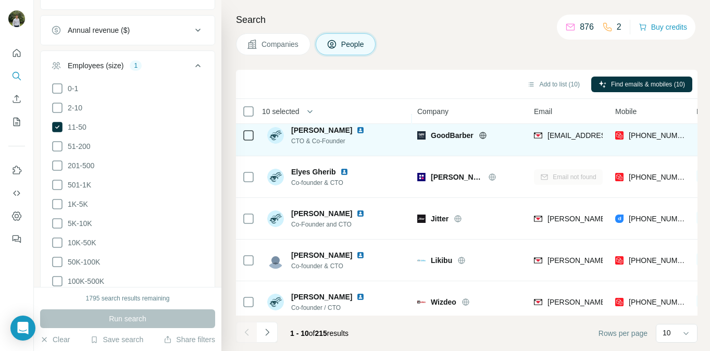
scroll to position [142, 0]
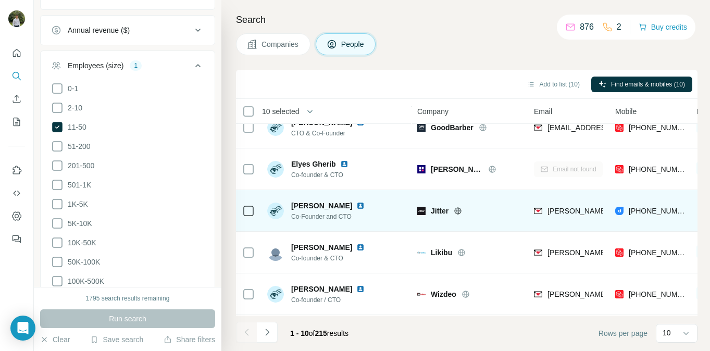
click at [356, 206] on img at bounding box center [360, 206] width 8 height 8
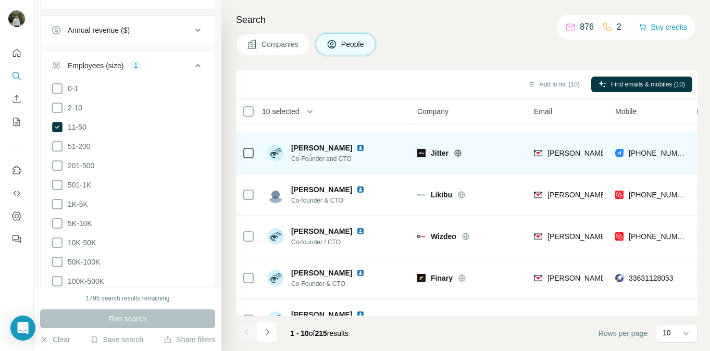
scroll to position [216, 0]
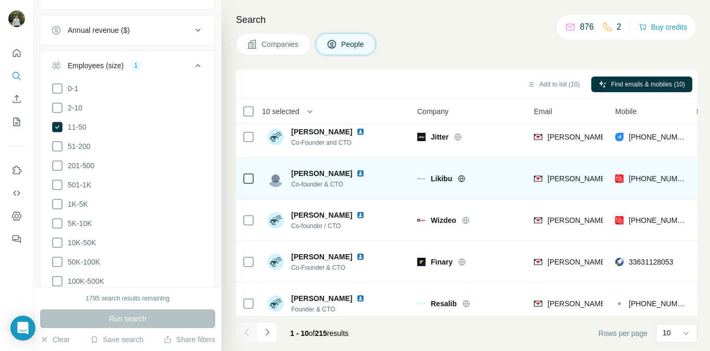
click at [359, 174] on img at bounding box center [360, 173] width 8 height 8
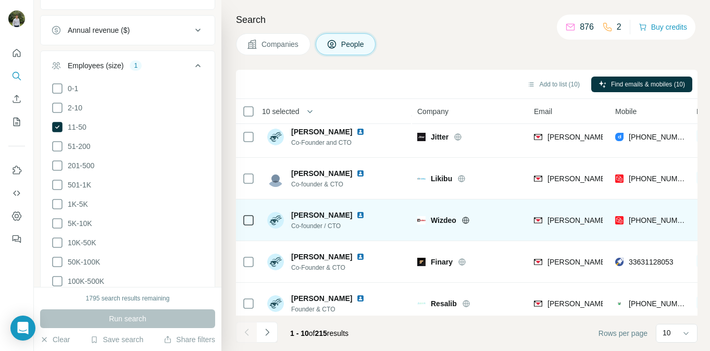
click at [365, 214] on img at bounding box center [360, 215] width 8 height 8
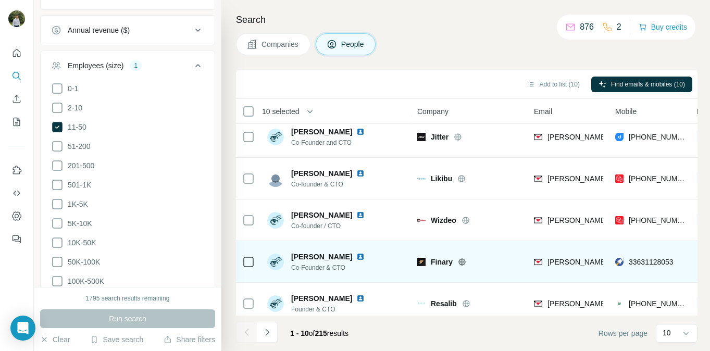
click at [356, 257] on img at bounding box center [360, 257] width 8 height 8
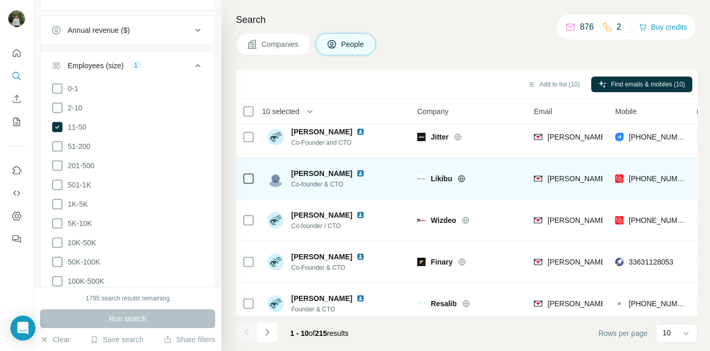
scroll to position [225, 0]
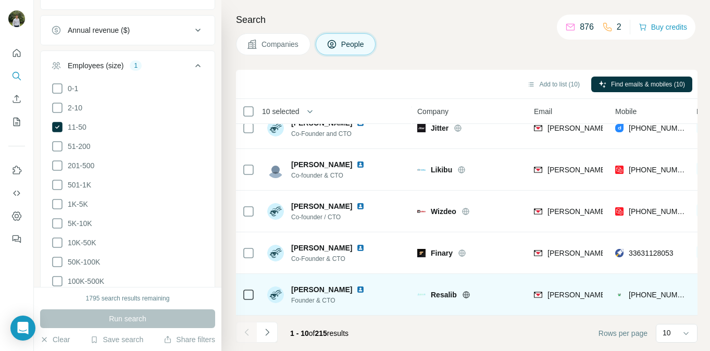
click at [356, 289] on img at bounding box center [360, 289] width 8 height 8
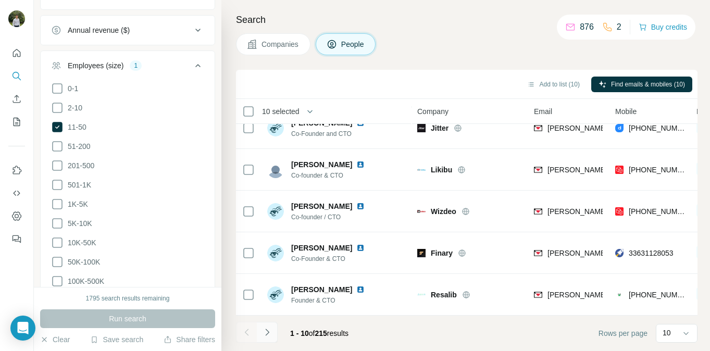
click at [269, 338] on button "Navigate to next page" at bounding box center [267, 332] width 21 height 21
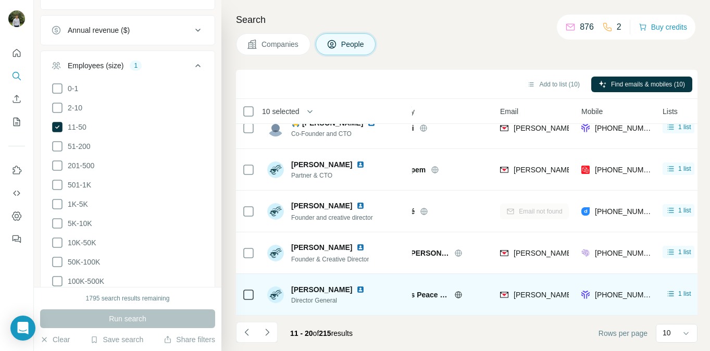
scroll to position [225, 41]
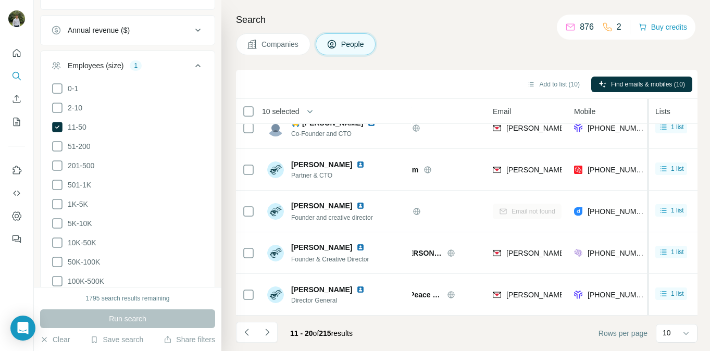
click at [646, 296] on div at bounding box center [647, 320] width 4 height 442
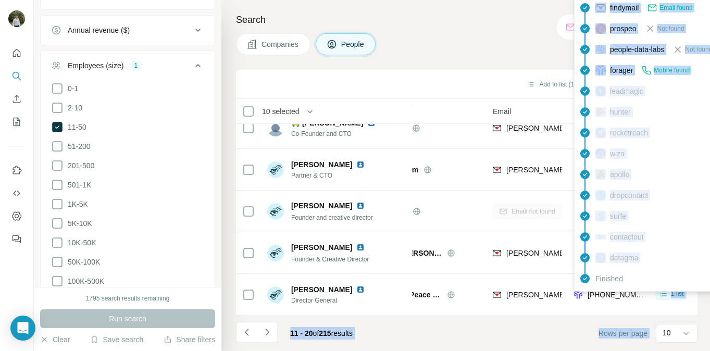
drag, startPoint x: 643, startPoint y: 302, endPoint x: 586, endPoint y: 283, distance: 59.8
click at [586, 283] on body "New search Hide Company lookalikes Personal information Job title 1 CTO Clear a…" at bounding box center [355, 175] width 710 height 351
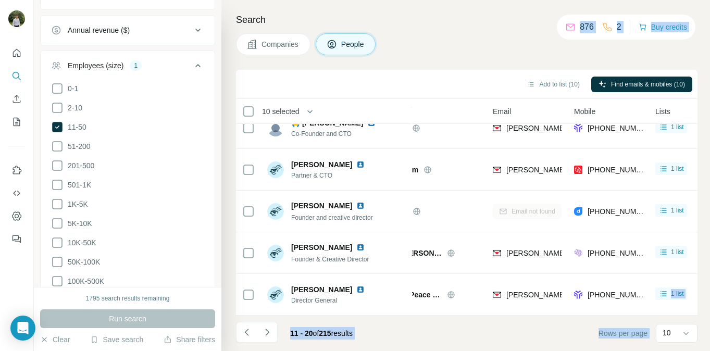
click at [532, 329] on footer "11 - 20 of 215 results Rows per page 10" at bounding box center [466, 333] width 461 height 35
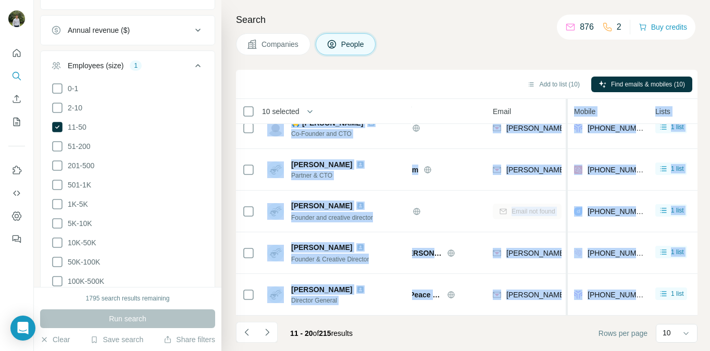
drag, startPoint x: 641, startPoint y: 300, endPoint x: 565, endPoint y: 270, distance: 81.8
click at [565, 270] on table "10 selected People Company Email Mobile Lists Personal location Seniority Depar…" at bounding box center [643, 95] width 896 height 442
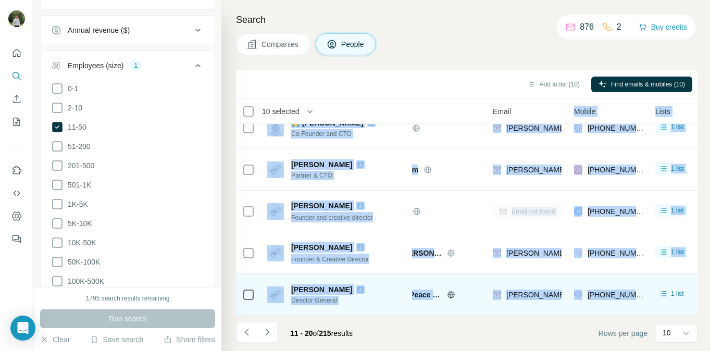
click at [601, 283] on div "[PHONE_NUMBER]" at bounding box center [608, 294] width 69 height 29
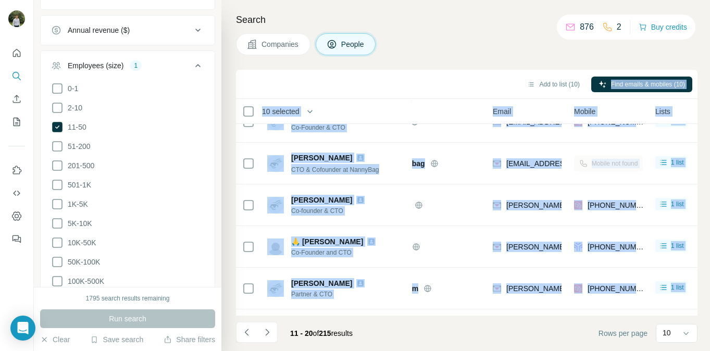
scroll to position [0, 41]
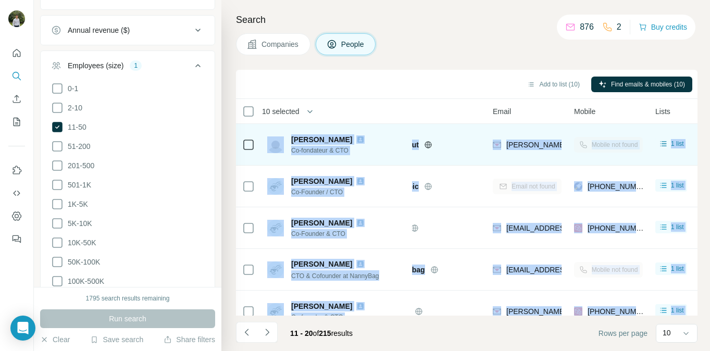
drag, startPoint x: 646, startPoint y: 297, endPoint x: 287, endPoint y: 142, distance: 391.4
click at [0, 0] on tbody "[PERSON_NAME] & CTO Axonaut [EMAIL_ADDRESS][DOMAIN_NAME] Mobile not found 1 lis…" at bounding box center [0, 0] width 0 height 0
copy tbody "Loremip DOLORS Am-consectet & ADI Elitsed doeiusm@tempori.utl Etdolo mag aliqu …"
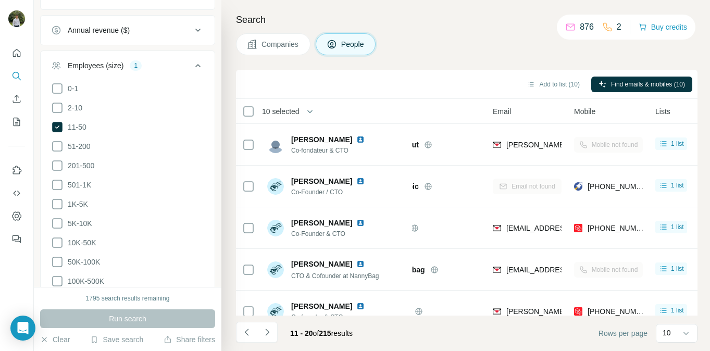
click at [435, 61] on div "Search Companies People Add to list (10) Find emails & mobiles (10) 10 selected…" at bounding box center [465, 175] width 488 height 351
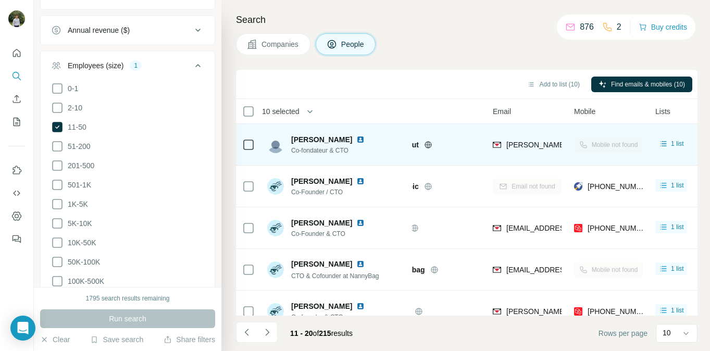
click at [357, 139] on img at bounding box center [360, 139] width 8 height 8
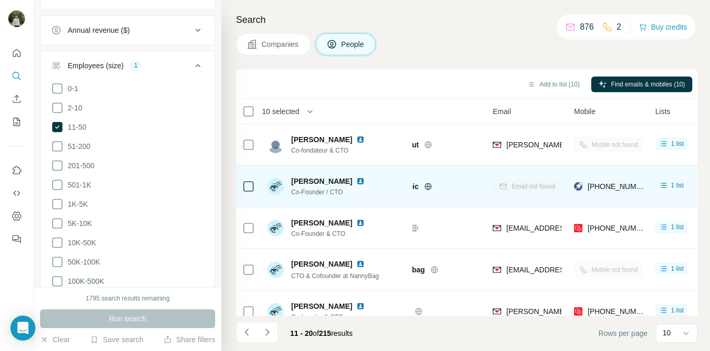
click at [365, 182] on img at bounding box center [360, 181] width 8 height 8
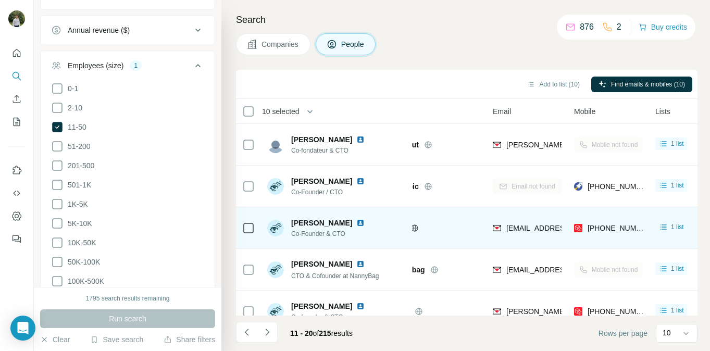
click at [356, 224] on img at bounding box center [360, 223] width 8 height 8
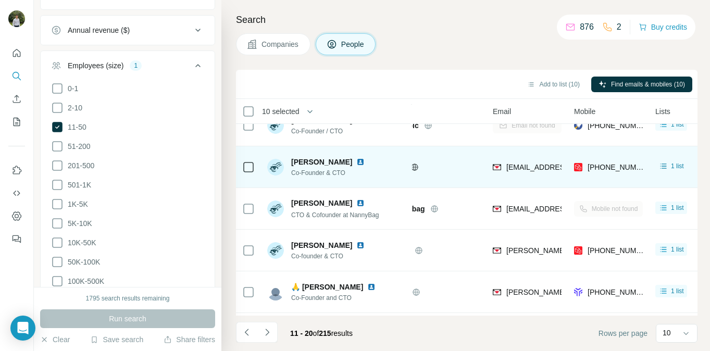
scroll to position [76, 41]
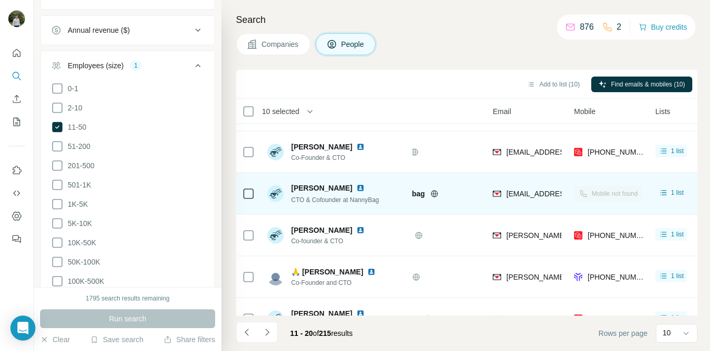
click at [356, 187] on img at bounding box center [360, 188] width 8 height 8
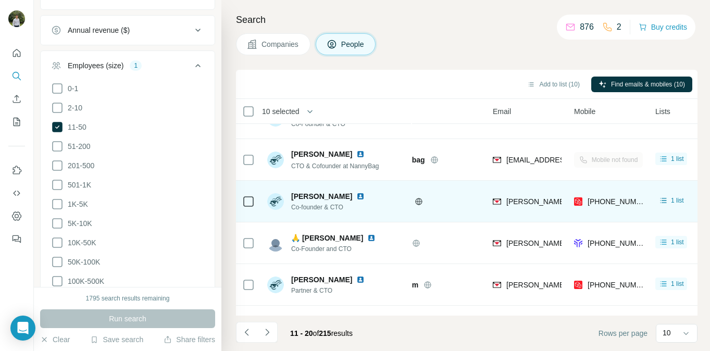
scroll to position [119, 41]
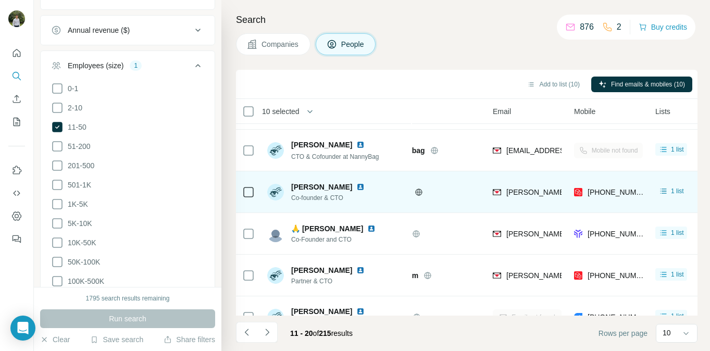
click at [361, 188] on img at bounding box center [360, 187] width 8 height 8
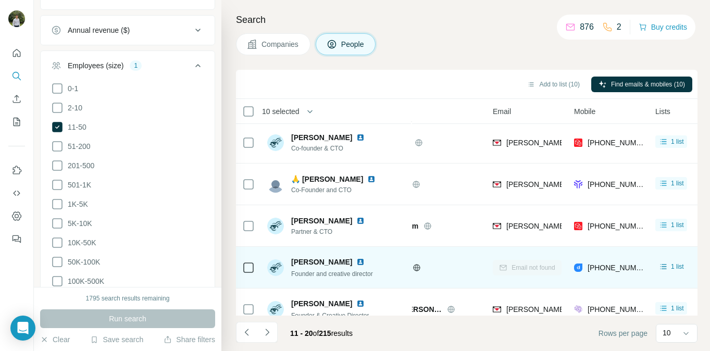
scroll to position [179, 41]
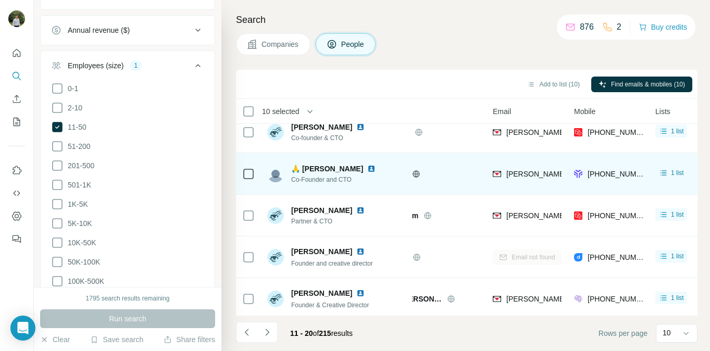
click at [367, 168] on img at bounding box center [371, 169] width 8 height 8
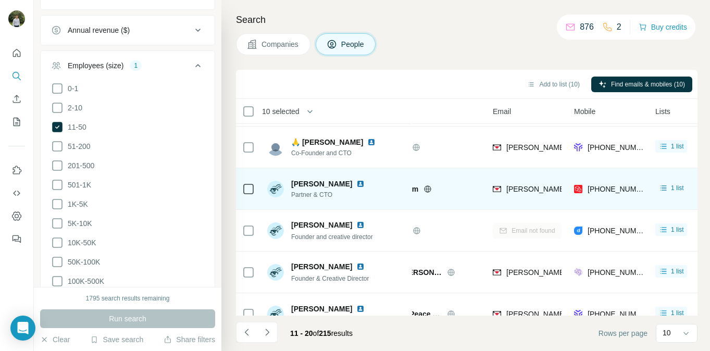
scroll to position [225, 41]
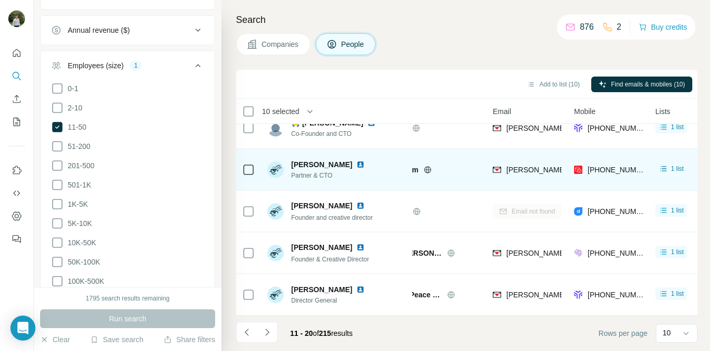
click at [356, 164] on img at bounding box center [360, 164] width 8 height 8
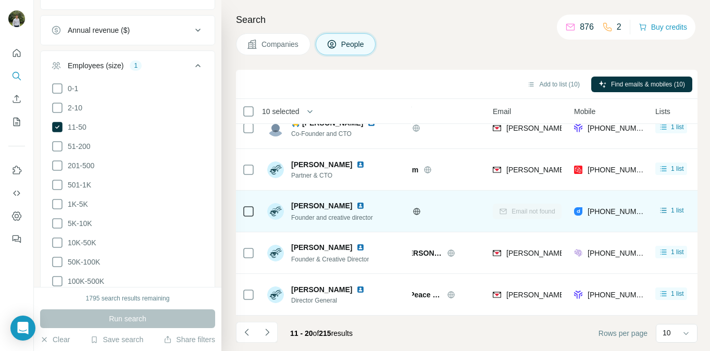
click at [356, 209] on img at bounding box center [360, 206] width 8 height 8
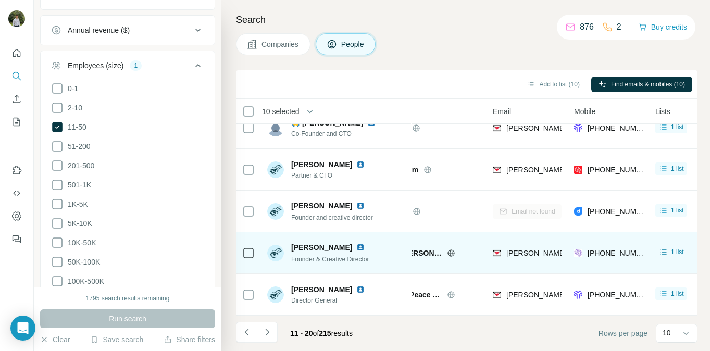
click at [358, 250] on img at bounding box center [360, 247] width 8 height 8
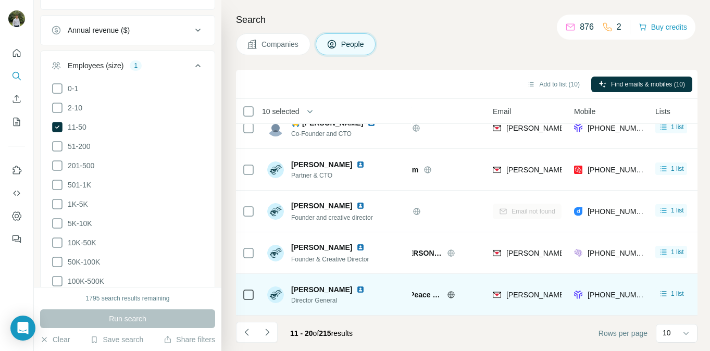
click at [356, 287] on img at bounding box center [360, 289] width 8 height 8
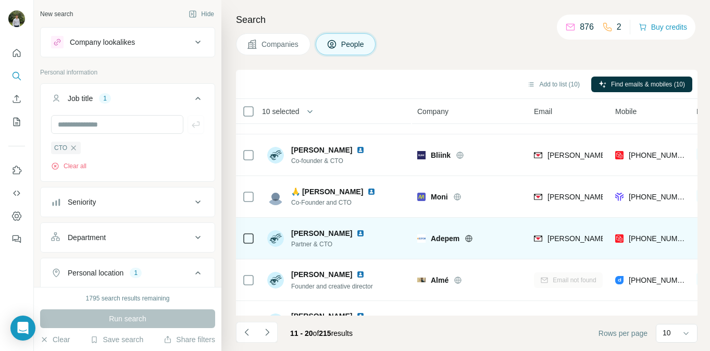
scroll to position [152, 0]
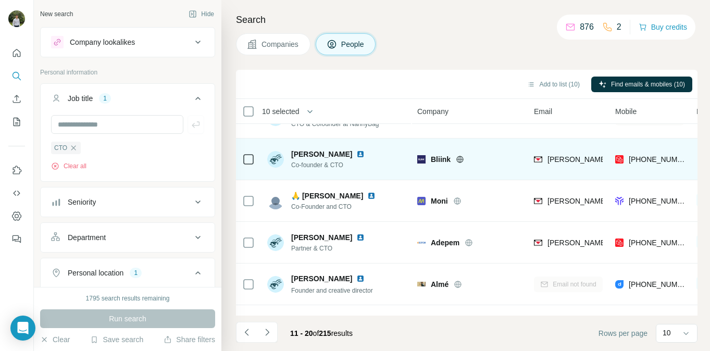
click at [361, 155] on img at bounding box center [360, 154] width 8 height 8
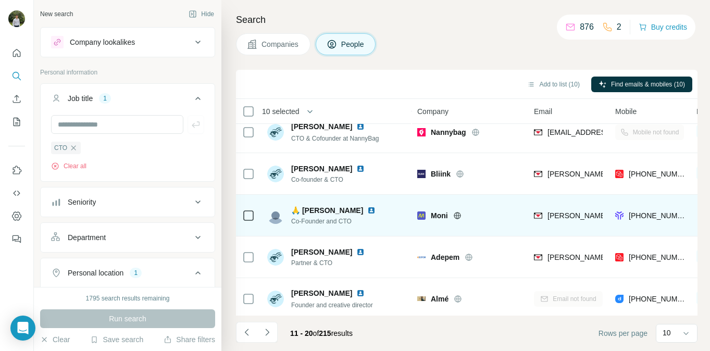
scroll to position [0, 0]
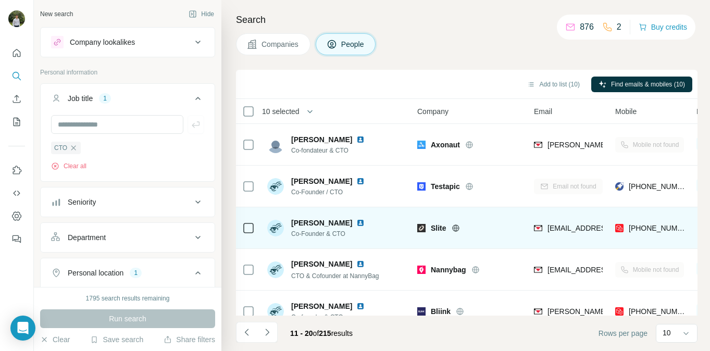
click at [356, 224] on img at bounding box center [360, 223] width 8 height 8
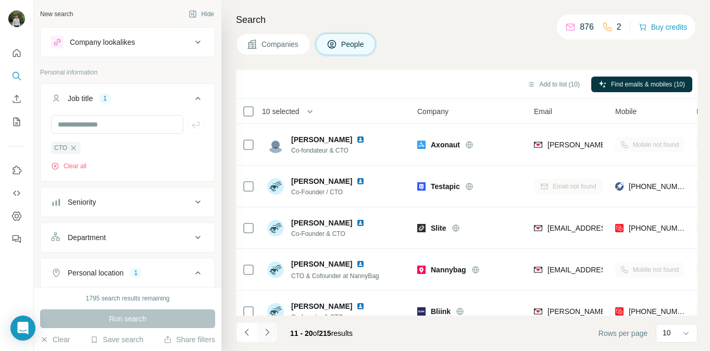
click at [271, 331] on icon "Navigate to next page" at bounding box center [267, 332] width 10 height 10
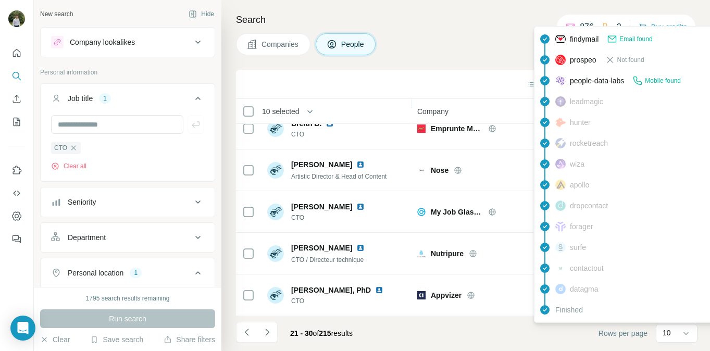
scroll to position [225, 0]
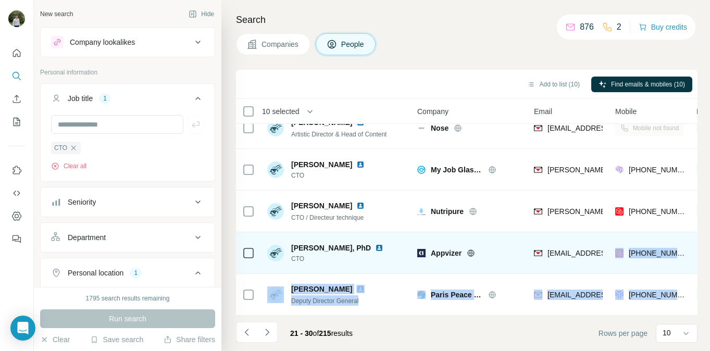
drag, startPoint x: 684, startPoint y: 296, endPoint x: 599, endPoint y: 272, distance: 88.2
click at [0, 0] on tbody "[PERSON_NAME] Director General International Council of Museums ICOM [EMAIL_ADD…" at bounding box center [0, 0] width 0 height 0
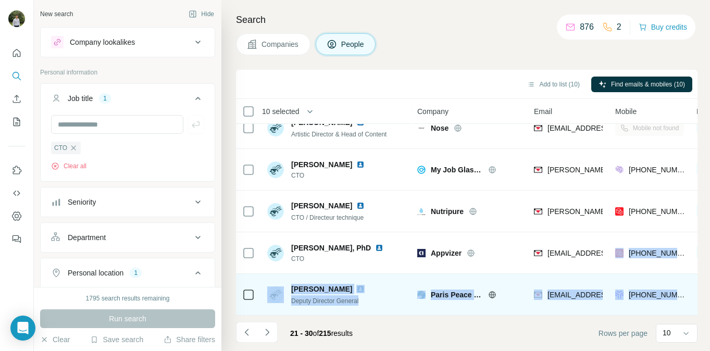
click at [584, 279] on td "[EMAIL_ADDRESS][DOMAIN_NAME]" at bounding box center [568, 295] width 81 height 42
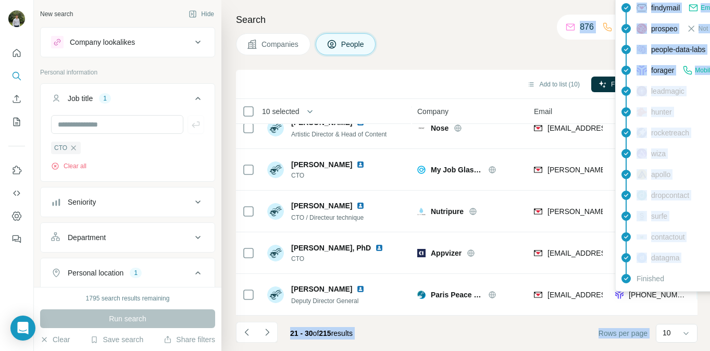
drag, startPoint x: 684, startPoint y: 299, endPoint x: 619, endPoint y: 286, distance: 66.5
click at [619, 286] on body "New search Hide Company lookalikes Personal information Job title 1 CTO Clear a…" at bounding box center [355, 175] width 710 height 351
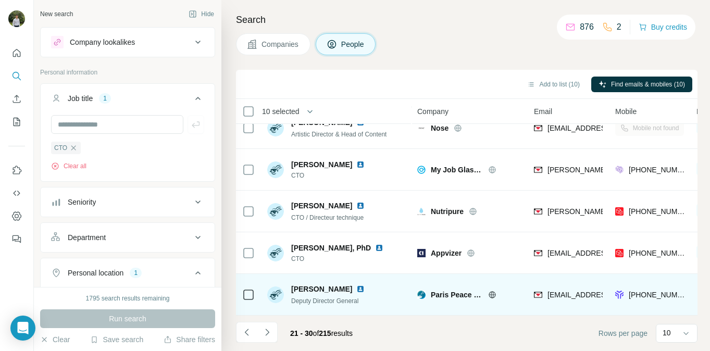
click at [624, 307] on div "[PHONE_NUMBER]" at bounding box center [649, 294] width 69 height 29
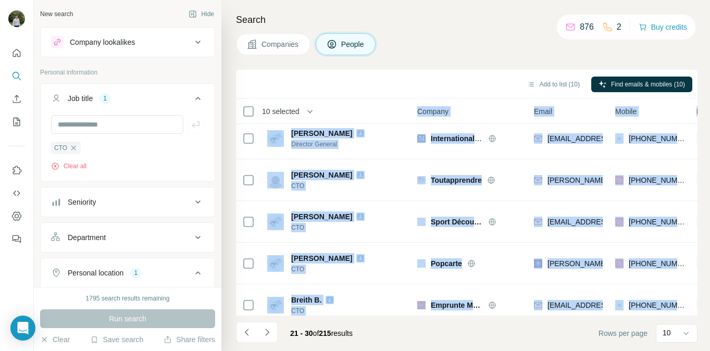
scroll to position [0, 0]
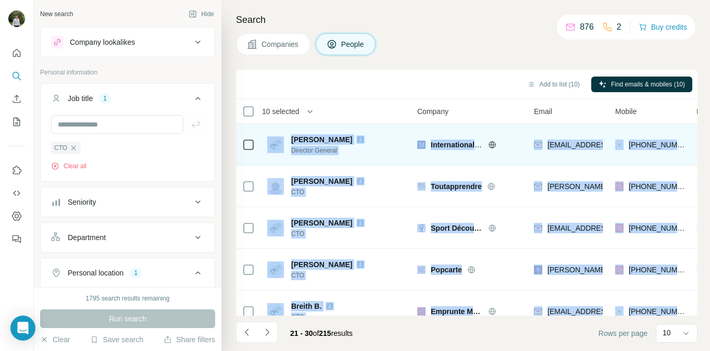
drag, startPoint x: 684, startPoint y: 302, endPoint x: 285, endPoint y: 144, distance: 429.2
click at [0, 0] on tbody "[PERSON_NAME] Director General International Council of Museums ICOM [EMAIL_ADD…" at bounding box center [0, 0] width 0 height 0
copy tbody "Lorem I. Dolor Sitametc Adipisc Elitseddoeius Tempori ut Laboree DOLO magna.ali…"
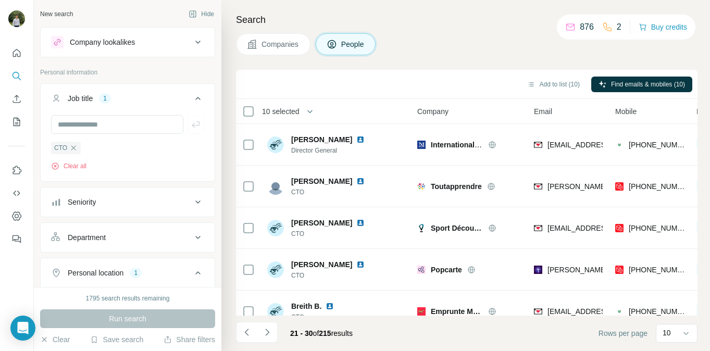
click at [389, 80] on div "Add to list (10) Find emails & mobiles (10)" at bounding box center [466, 84] width 451 height 18
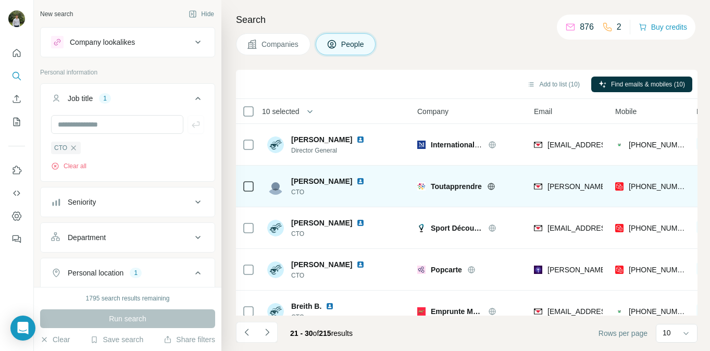
scroll to position [225, 0]
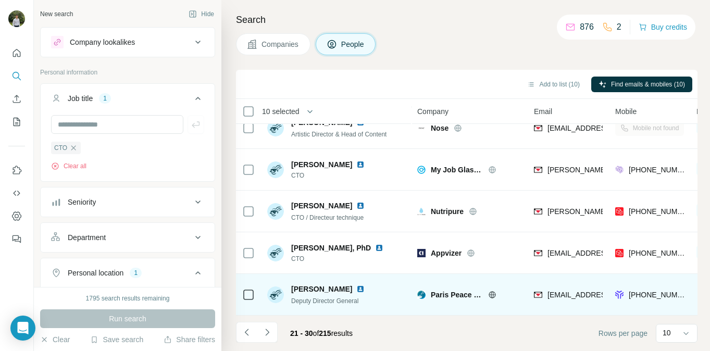
click at [356, 287] on img at bounding box center [360, 289] width 8 height 8
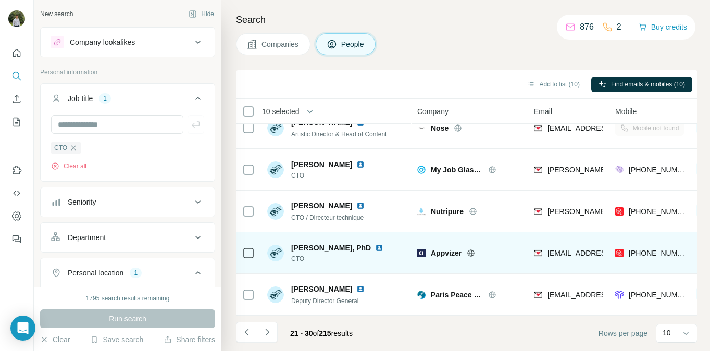
click at [381, 248] on img at bounding box center [379, 248] width 8 height 8
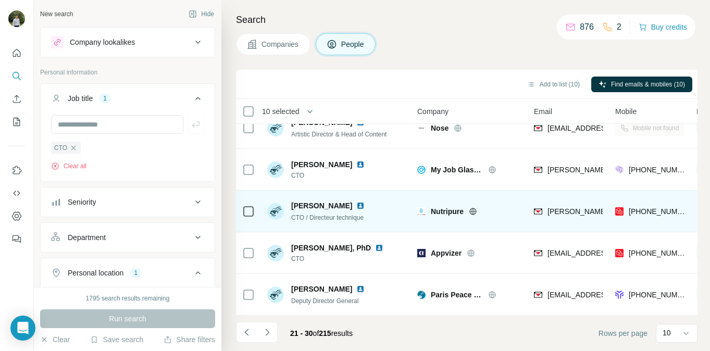
click at [356, 205] on img at bounding box center [360, 206] width 8 height 8
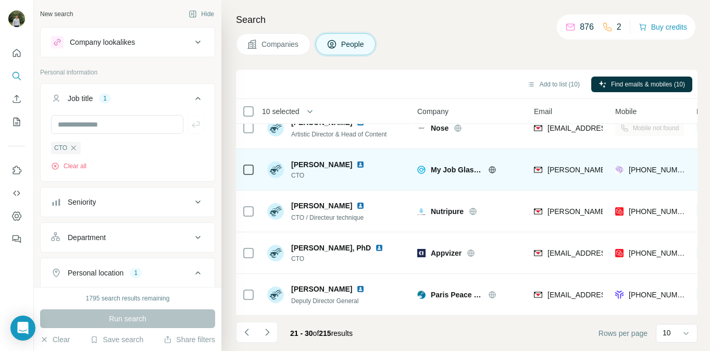
click at [365, 165] on img at bounding box center [360, 164] width 8 height 8
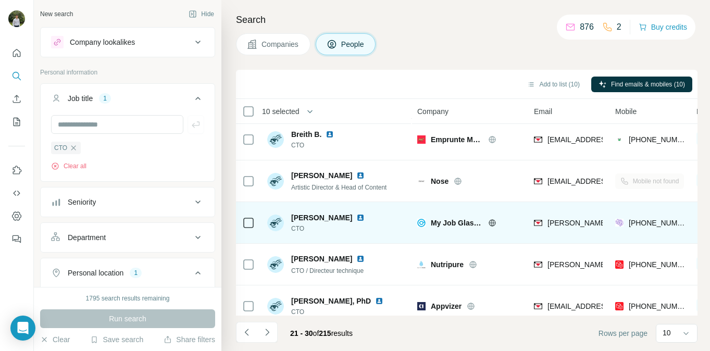
scroll to position [171, 0]
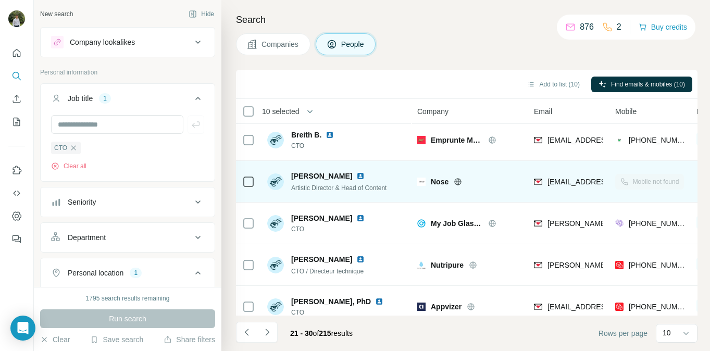
click at [356, 177] on img at bounding box center [360, 176] width 8 height 8
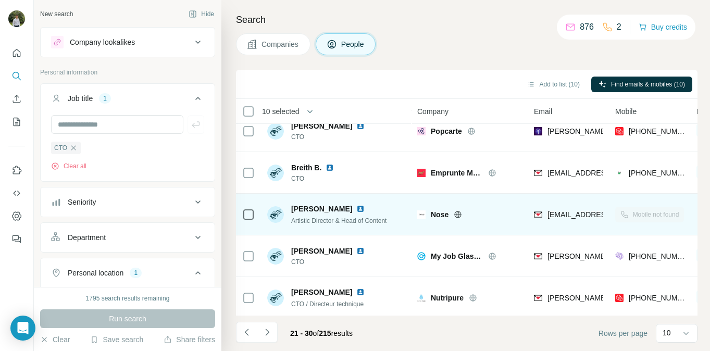
scroll to position [137, 0]
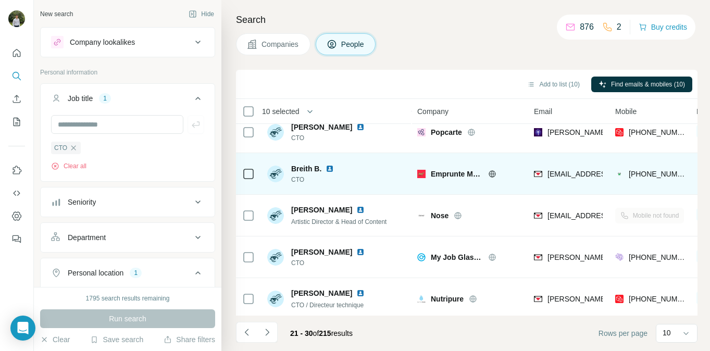
click at [328, 171] on img at bounding box center [329, 169] width 8 height 8
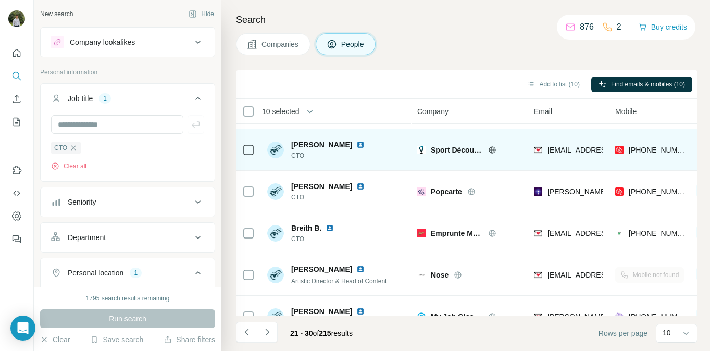
scroll to position [78, 0]
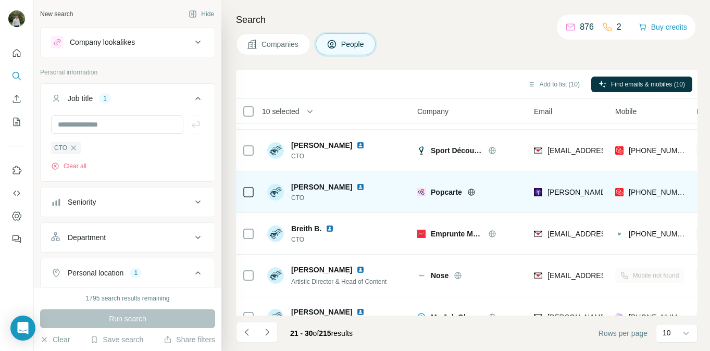
click at [356, 189] on img at bounding box center [360, 187] width 8 height 8
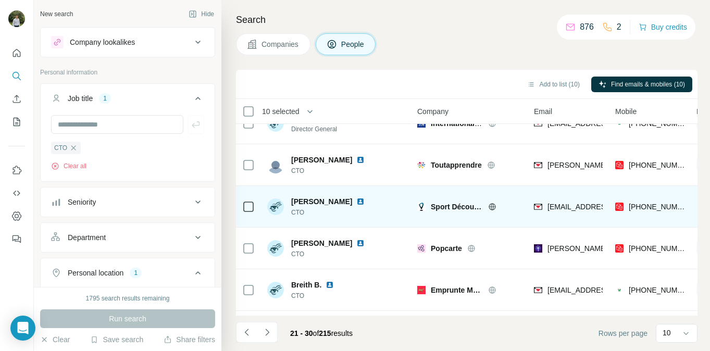
scroll to position [0, 0]
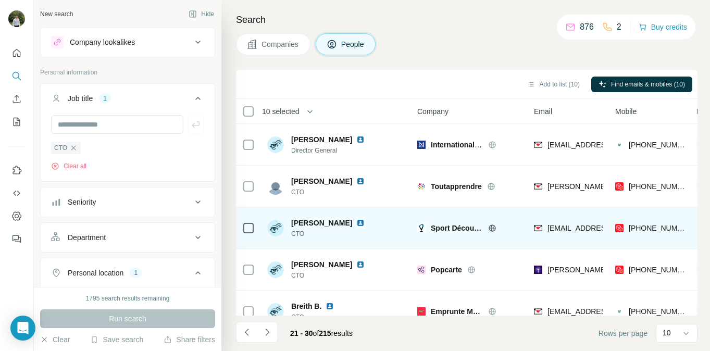
click at [365, 226] on img at bounding box center [360, 223] width 8 height 8
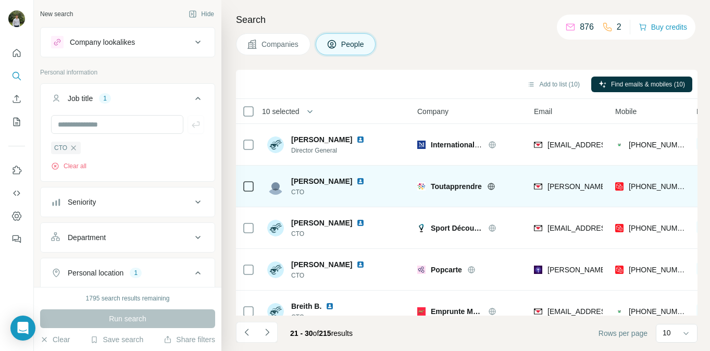
click at [361, 184] on img at bounding box center [360, 181] width 8 height 8
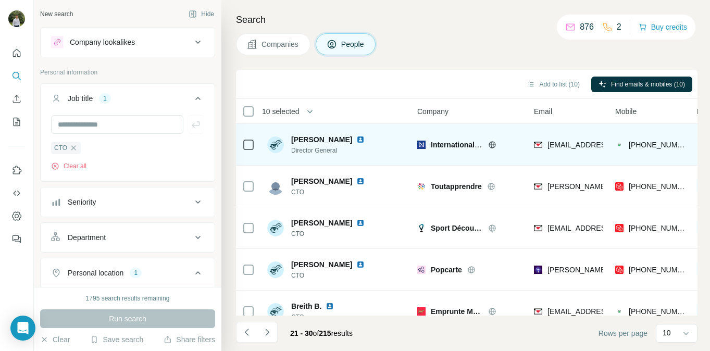
click at [356, 140] on img at bounding box center [360, 139] width 8 height 8
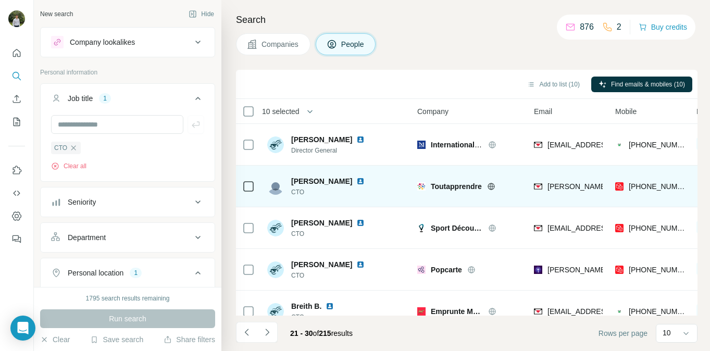
scroll to position [225, 0]
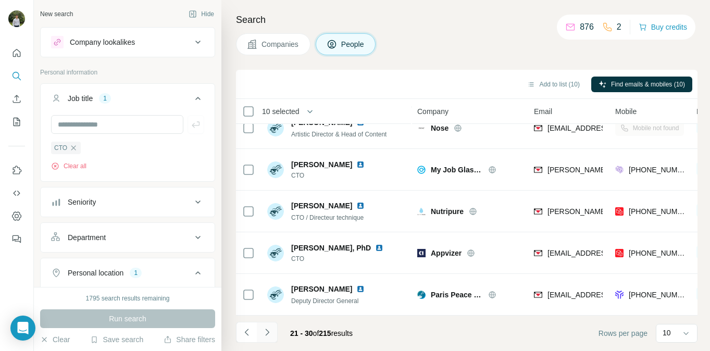
click at [272, 333] on button "Navigate to next page" at bounding box center [267, 332] width 21 height 21
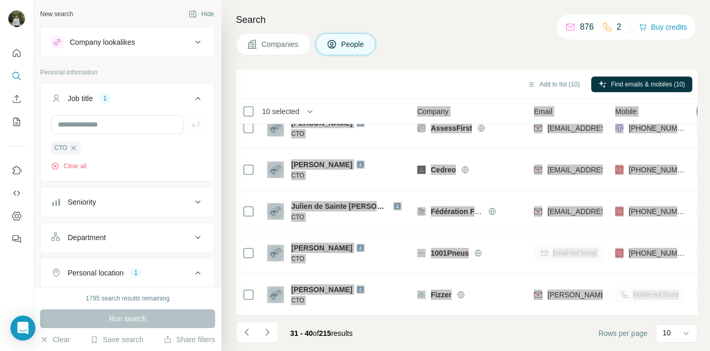
drag, startPoint x: 676, startPoint y: 302, endPoint x: 395, endPoint y: 122, distance: 333.9
click at [395, 122] on table "10 selected People Company Email Mobile Lists Personal location Seniority Depar…" at bounding box center [684, 95] width 896 height 442
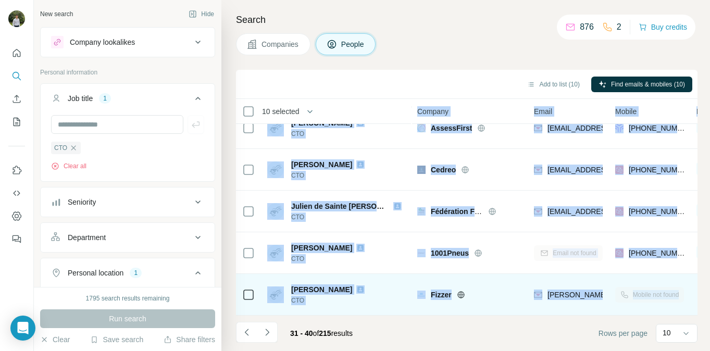
click at [682, 295] on div "Mobile not found" at bounding box center [649, 294] width 69 height 29
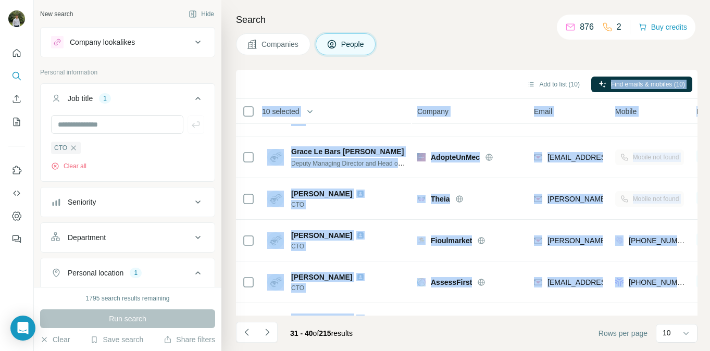
scroll to position [0, 0]
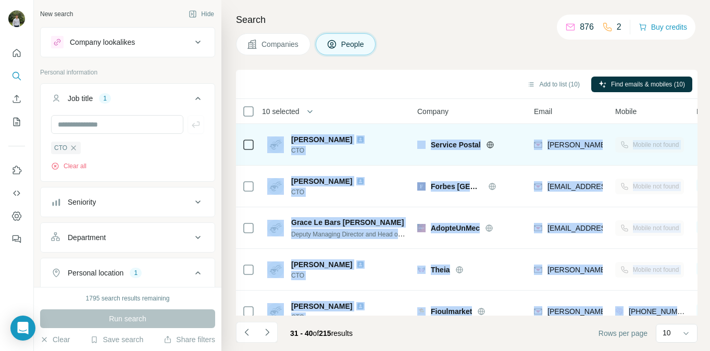
drag, startPoint x: 682, startPoint y: 295, endPoint x: 271, endPoint y: 138, distance: 439.7
click at [0, 0] on tbody "[PERSON_NAME] CTO Service Postal [EMAIL_ADDRESS][DOMAIN_NAME] Mobile not found …" at bounding box center [0, 0] width 0 height 0
copy tbody "Loremi DOLORSIT AME Consect Adipis elitse.doeiusmo@temporincidid.utl Etdolo mag…"
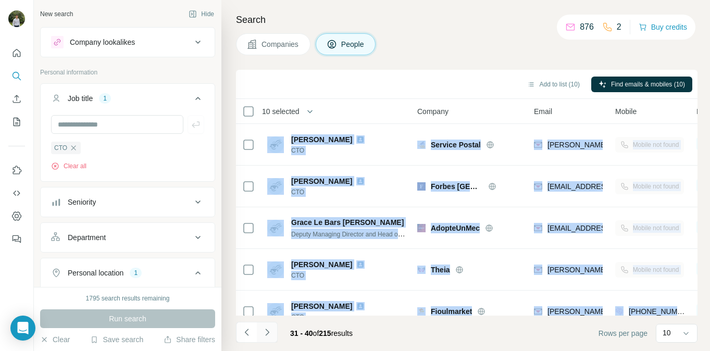
click at [273, 334] on button "Navigate to next page" at bounding box center [267, 332] width 21 height 21
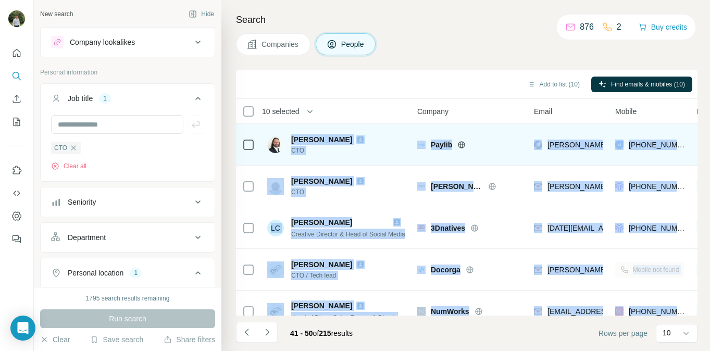
drag, startPoint x: 682, startPoint y: 300, endPoint x: 291, endPoint y: 141, distance: 422.6
click at [0, 0] on tbody "[PERSON_NAME] CTO Paylib [PERSON_NAME][EMAIL_ADDRESS][DOMAIN_NAME] [PHONE_NUMBE…" at bounding box center [0, 0] width 0 height 0
copy tbody "Loremi Dolors AME Consec adipis.elitse@doeius.tem +34663993970 7 inci 🇫🇷 Utlabo…"
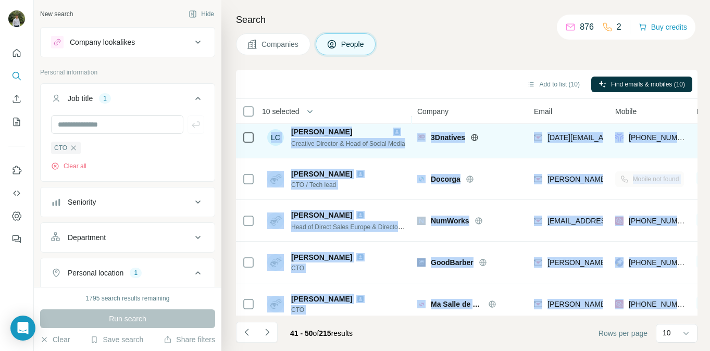
scroll to position [96, 0]
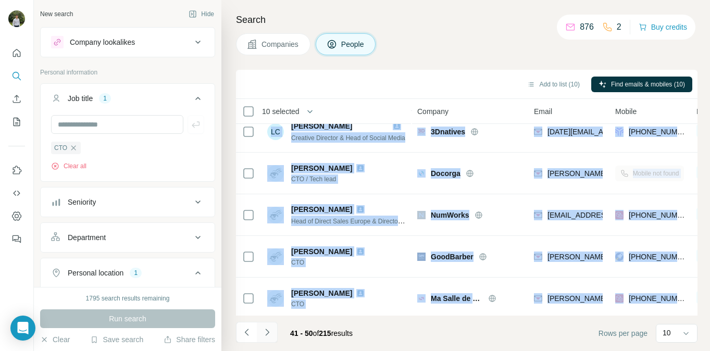
click at [272, 330] on icon "Navigate to next page" at bounding box center [267, 332] width 10 height 10
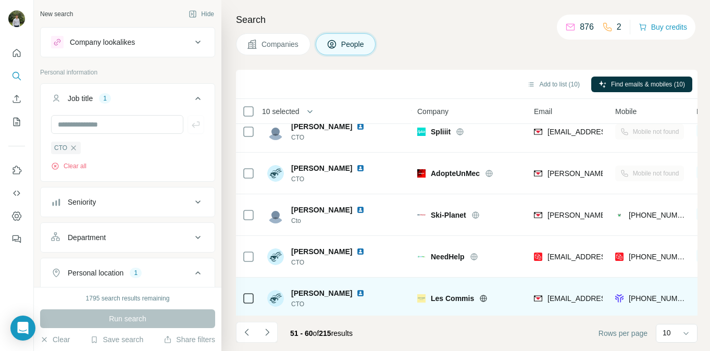
scroll to position [225, 0]
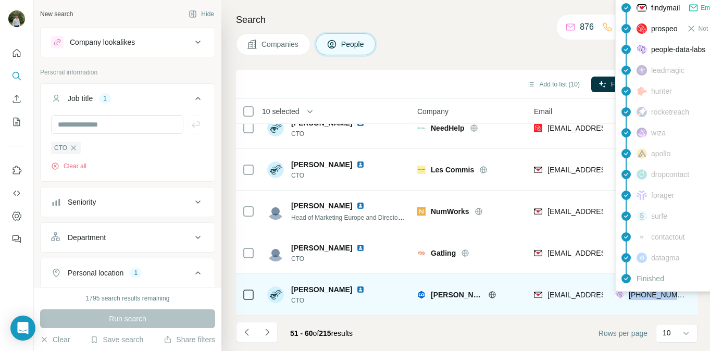
drag, startPoint x: 684, startPoint y: 297, endPoint x: 629, endPoint y: 294, distance: 55.3
click at [629, 294] on td "[PHONE_NUMBER]" at bounding box center [649, 295] width 81 height 42
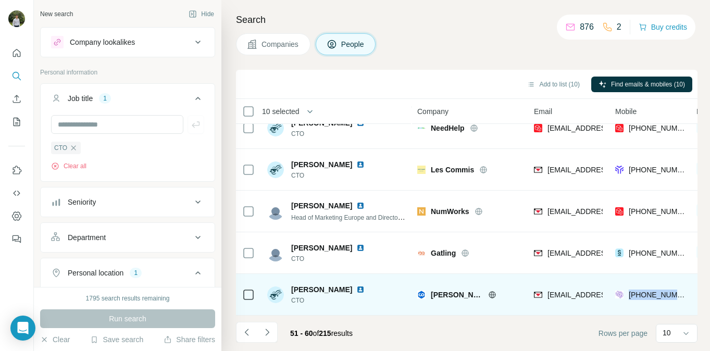
click at [650, 309] on td "[PHONE_NUMBER]" at bounding box center [649, 295] width 81 height 42
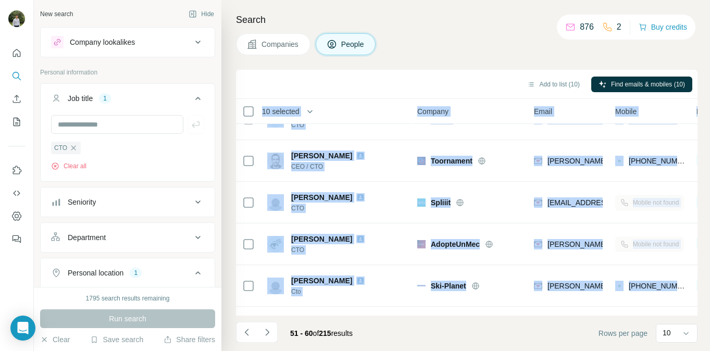
scroll to position [0, 0]
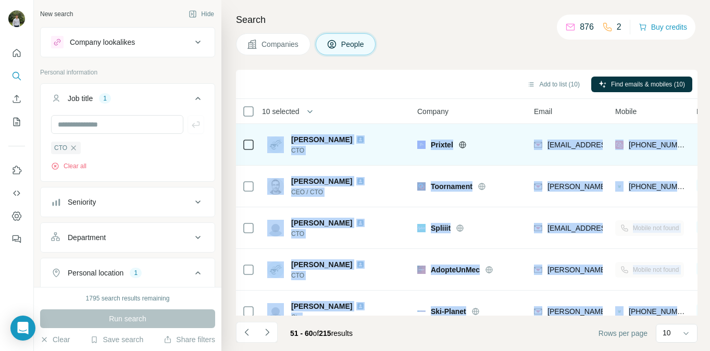
drag, startPoint x: 680, startPoint y: 303, endPoint x: 281, endPoint y: 140, distance: 431.4
click at [0, 0] on tbody "[PERSON_NAME] CTO Prixtel [EMAIL_ADDRESS][DOMAIN_NAME] [PHONE_NUMBER] 1 list 🇫🇷…" at bounding box center [0, 0] width 0 height 0
copy tbody "Lorem IPSUM DOL Sitamet co@adipisc.eli +39761755352 9 sedd 🇫🇷 Eiusmo T-Incid U&…"
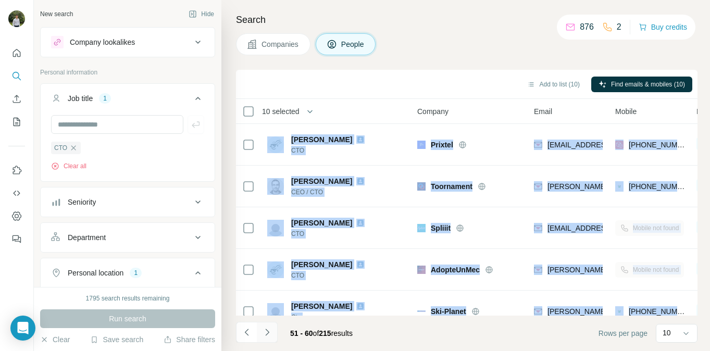
click at [277, 332] on button "Navigate to next page" at bounding box center [267, 332] width 21 height 21
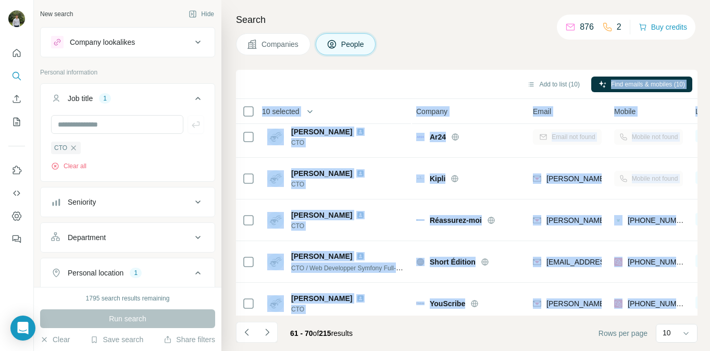
scroll to position [0, 1]
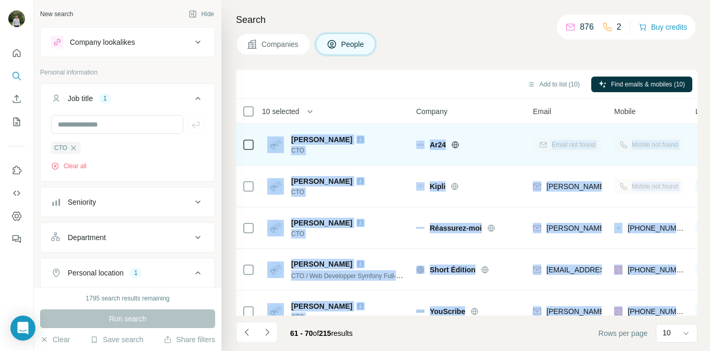
drag, startPoint x: 690, startPoint y: 296, endPoint x: 264, endPoint y: 141, distance: 453.4
click at [0, 0] on tbody "[PERSON_NAME] CTO Ar24 Email not found Mobile not found 1 list 🇫🇷 [GEOGRAPHIC_D…" at bounding box center [0, 0] width 0 height 0
copy tbody "Loremi DOLORSIT AME Co78 Adipi eli seddo Eiusmo tem incid 0 utla 🇫🇷 Etdolo M-Al…"
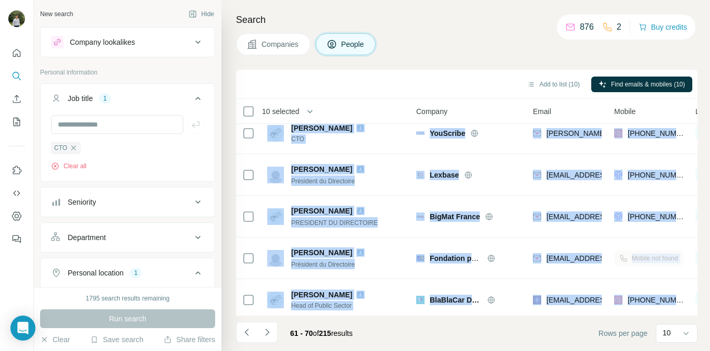
scroll to position [225, 1]
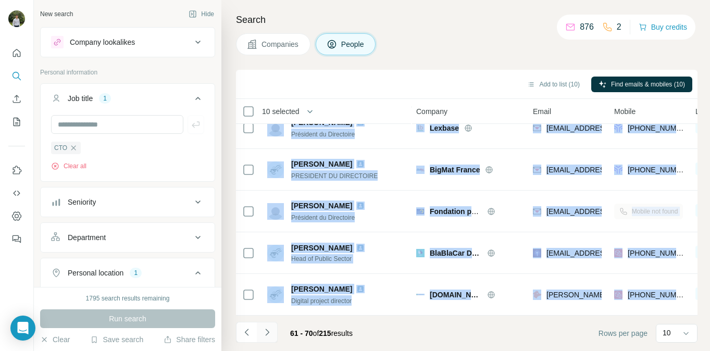
click at [272, 333] on button "Navigate to next page" at bounding box center [267, 332] width 21 height 21
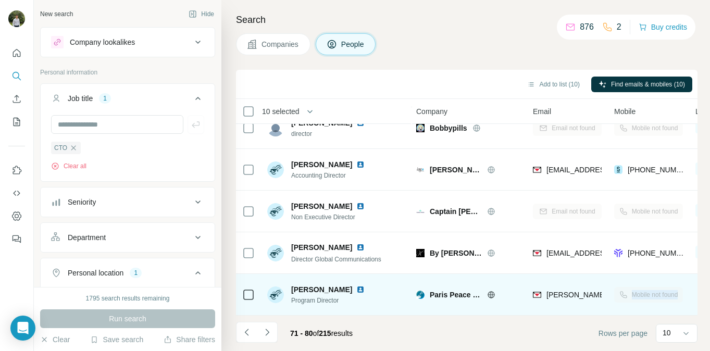
drag, startPoint x: 683, startPoint y: 302, endPoint x: 616, endPoint y: 283, distance: 70.4
click at [616, 283] on td "Mobile not found" at bounding box center [648, 295] width 81 height 42
click at [676, 299] on div "Mobile not found" at bounding box center [648, 294] width 69 height 29
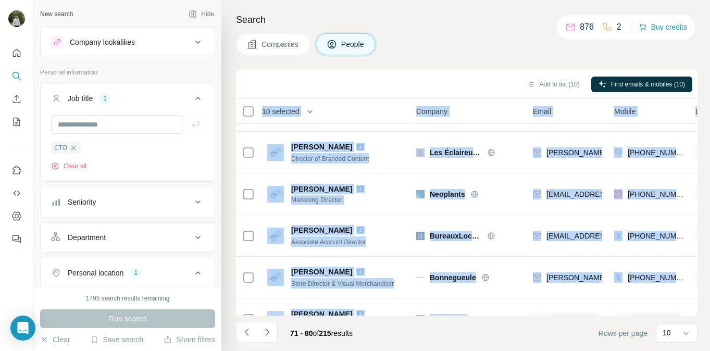
scroll to position [0, 1]
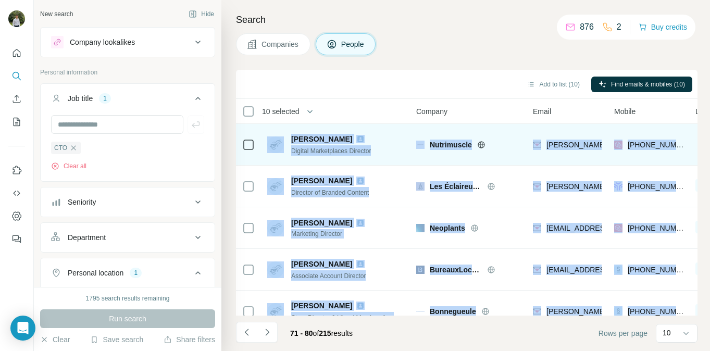
drag, startPoint x: 685, startPoint y: 307, endPoint x: 263, endPoint y: 143, distance: 452.6
click at [0, 0] on tbody "[PERSON_NAME] Digital Marketplaces Director [PERSON_NAME] [PERSON_NAME][EMAIL_A…" at bounding box center [0, 0] width 0 height 0
copy tbody "Loremi Dolorsi Ametcon Adipiscingel Seddoeiu Temporincid utlabo@etdoloremag.ali…"
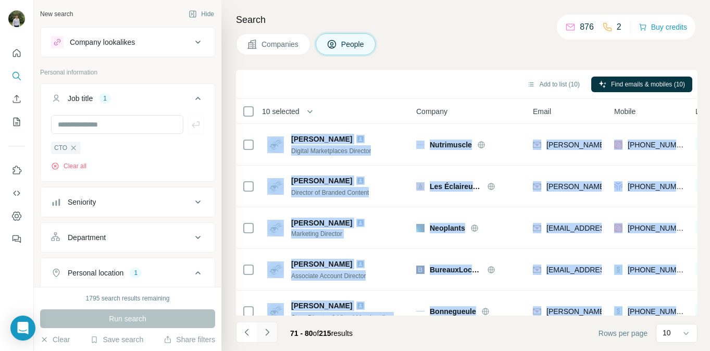
click at [273, 333] on button "Navigate to next page" at bounding box center [267, 332] width 21 height 21
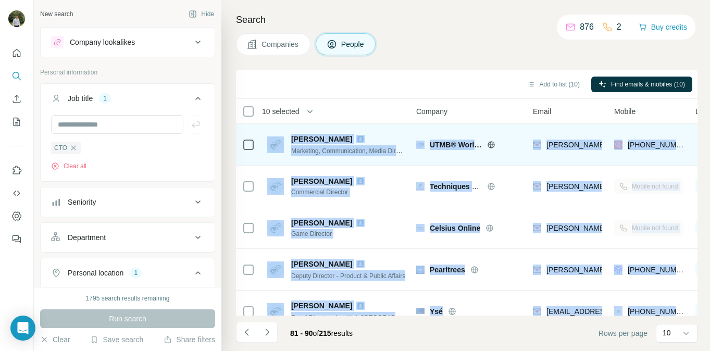
scroll to position [0, 0]
drag, startPoint x: 687, startPoint y: 297, endPoint x: 241, endPoint y: 130, distance: 476.4
click at [0, 0] on tbody "[PERSON_NAME] Marketing, Communication, Media Director UTMB® World Series [PERS…" at bounding box center [0, 0] width 0 height 0
copy tbody "Loremip DOLORS Ametconse, Adipiscingeli, Seddo Eiusmodt INCI® Utlab Etdolo magn…"
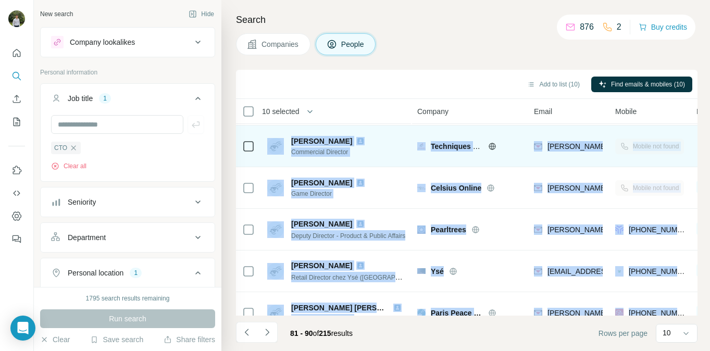
scroll to position [46, 0]
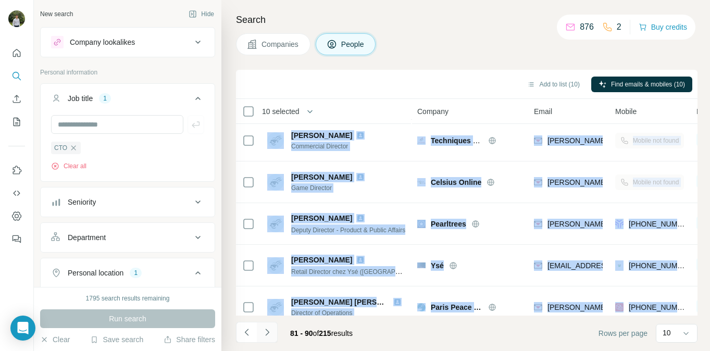
click at [268, 335] on icon "Navigate to next page" at bounding box center [267, 332] width 10 height 10
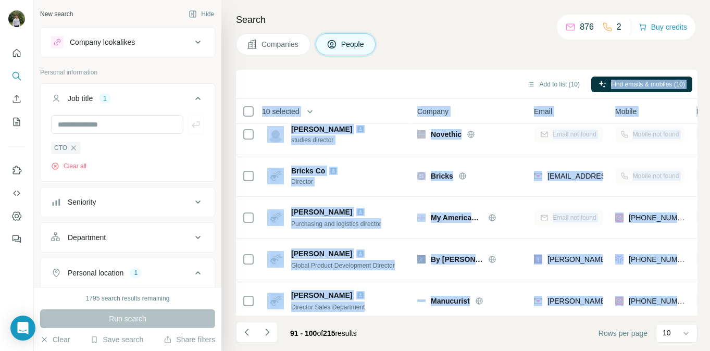
scroll to position [0, 0]
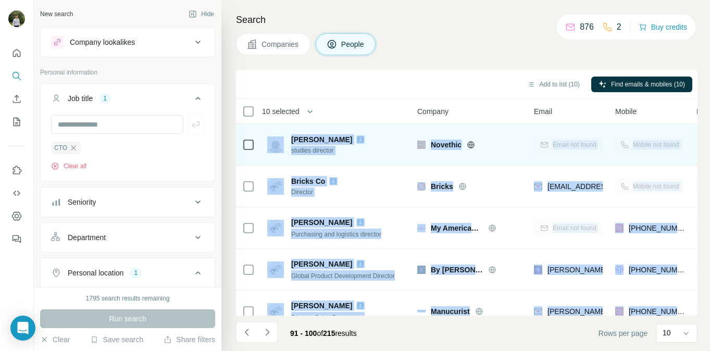
drag, startPoint x: 682, startPoint y: 295, endPoint x: 242, endPoint y: 143, distance: 466.2
click at [0, 0] on tbody "[PERSON_NAME] studies director [PERSON_NAME] Email not found Mobile not found 1…" at bounding box center [0, 0] width 0 height 0
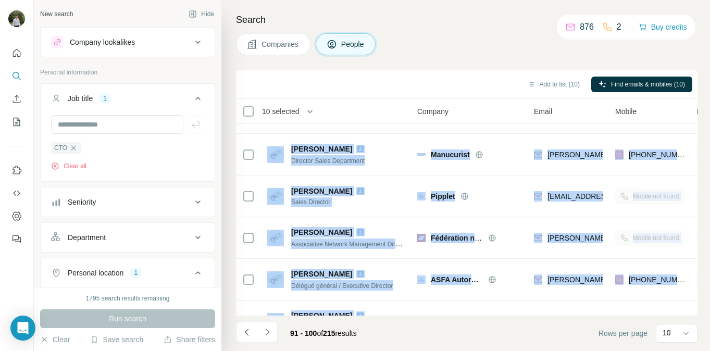
scroll to position [225, 0]
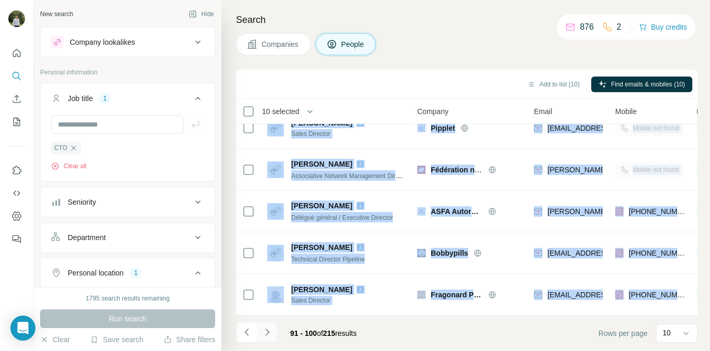
click at [270, 335] on icon "Navigate to next page" at bounding box center [267, 332] width 10 height 10
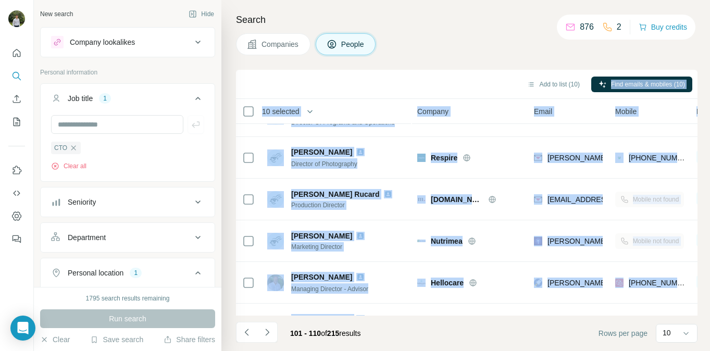
scroll to position [0, 0]
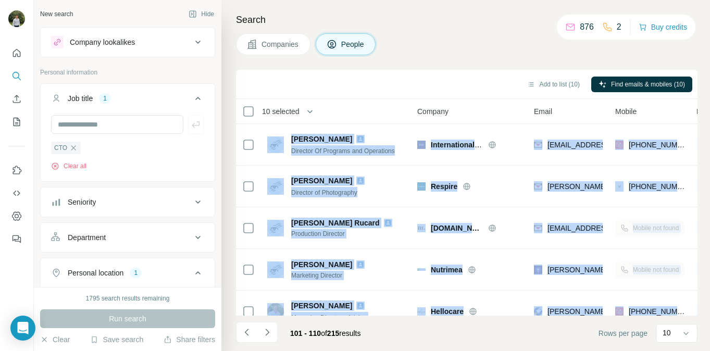
click at [234, 137] on div "Search Companies People Add to list (10) Find emails & mobiles (10) 10 selected…" at bounding box center [465, 175] width 488 height 351
click at [273, 331] on button "Navigate to next page" at bounding box center [267, 332] width 21 height 21
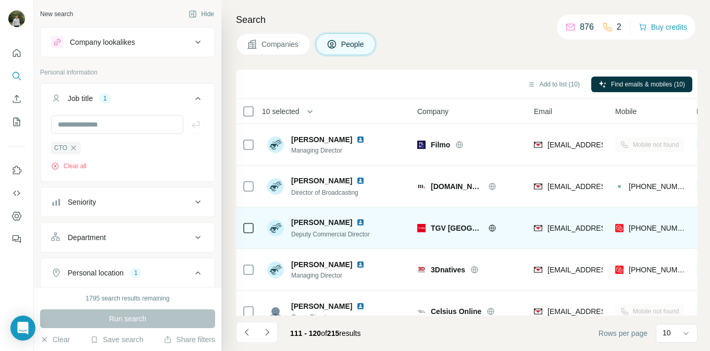
scroll to position [225, 0]
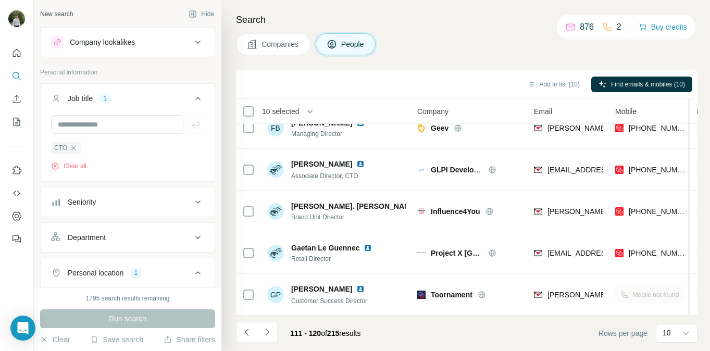
click at [688, 300] on div at bounding box center [688, 320] width 4 height 442
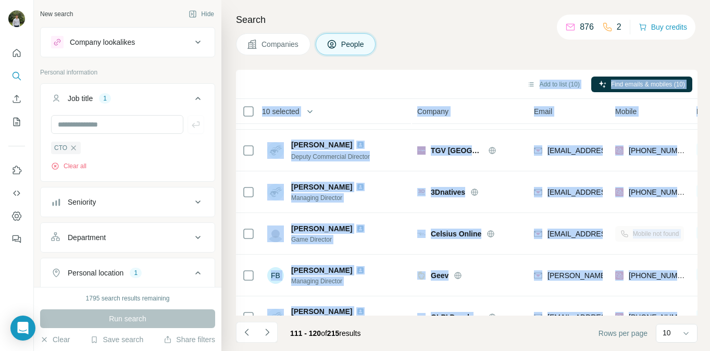
scroll to position [0, 0]
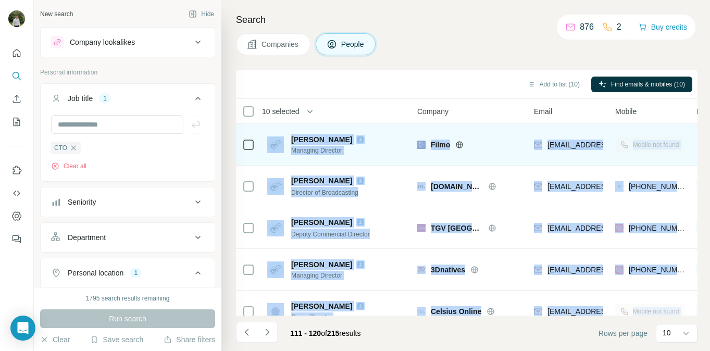
drag, startPoint x: 683, startPoint y: 301, endPoint x: 258, endPoint y: 128, distance: 458.9
click at [0, 0] on tbody "Estelle Bringer Managing Director Filmo ebringer@filmoline.fr Mobile not found …" at bounding box center [0, 0] width 0 height 0
copy tbody "Estelle Bringer Managing Director Filmo ebringer@filmoline.fr Mobile not found …"
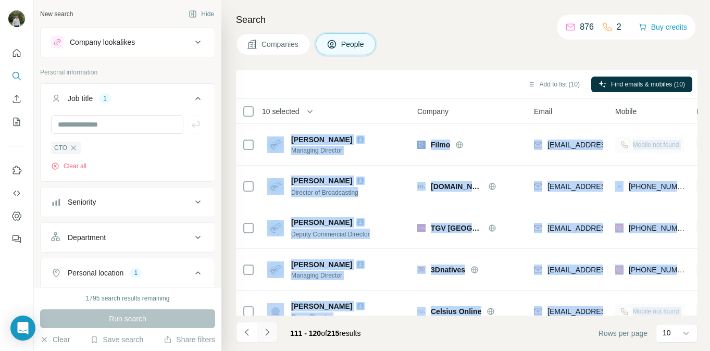
click at [269, 325] on button "Navigate to next page" at bounding box center [267, 332] width 21 height 21
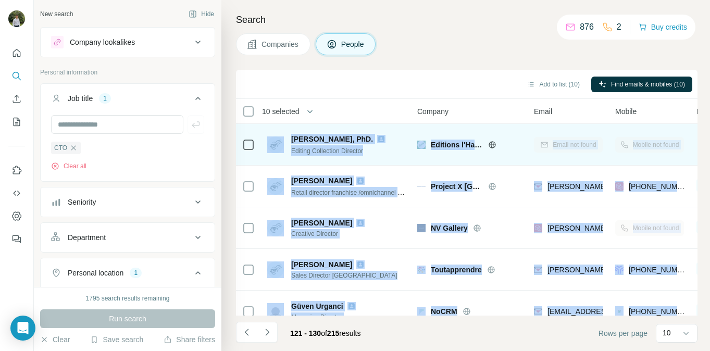
drag, startPoint x: 683, startPoint y: 295, endPoint x: 271, endPoint y: 135, distance: 442.0
click at [0, 0] on tbody "Georges NURDIN, PhD. Editing Collection Director Editions l'Harmattan Email not…" at bounding box center [0, 0] width 0 height 0
copy tbody "Georges NURDIN, PhD. Editing Collection Director Editions l'Harmattan Email not…"
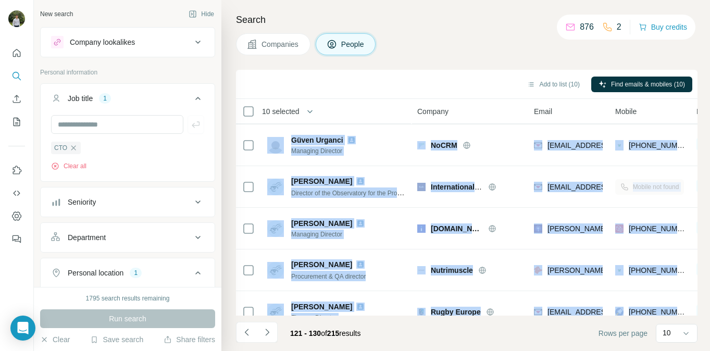
scroll to position [225, 0]
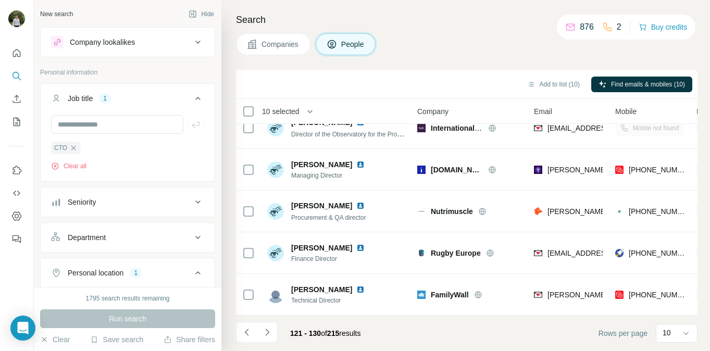
click at [278, 337] on div "121 - 130 of 215 results" at bounding box center [302, 333] width 133 height 23
click at [267, 334] on icon "Navigate to next page" at bounding box center [267, 332] width 4 height 7
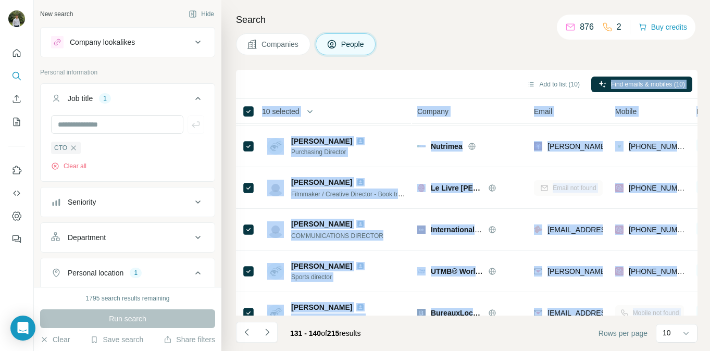
scroll to position [0, 0]
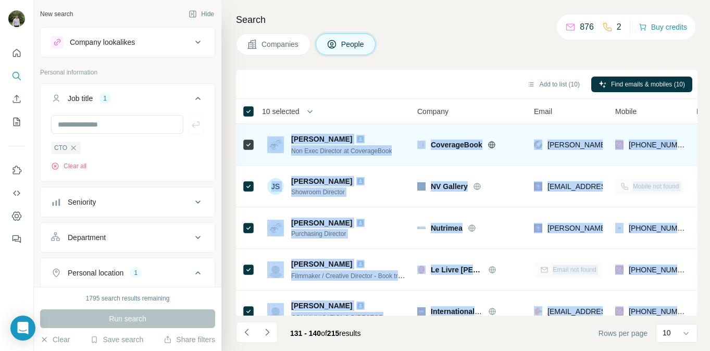
drag, startPoint x: 684, startPoint y: 300, endPoint x: 268, endPoint y: 141, distance: 445.4
click at [0, 0] on tbody "[PERSON_NAME] Non Exec Director at CoverageBook CoverageBook [PERSON_NAME][EMAI…" at bounding box center [0, 0] width 0 height 0
copy tbody "Jim Jensen Non Exec Director at CoverageBook CoverageBook jim@propellernet.co.u…"
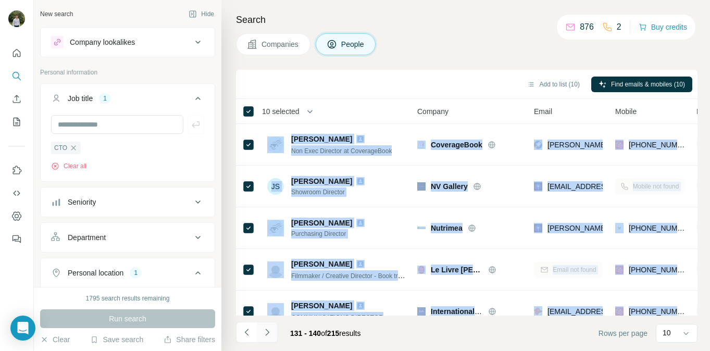
click at [268, 332] on icon "Navigate to next page" at bounding box center [267, 332] width 4 height 7
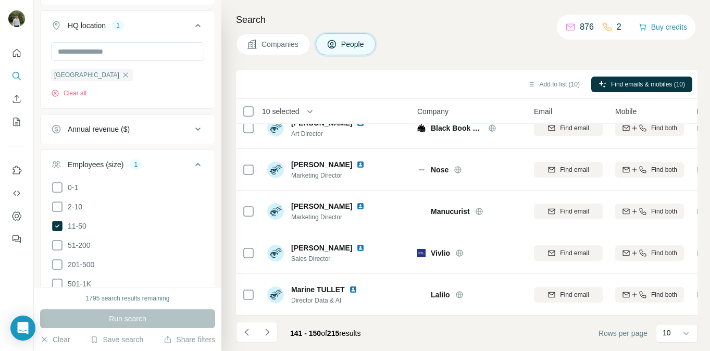
scroll to position [450, 0]
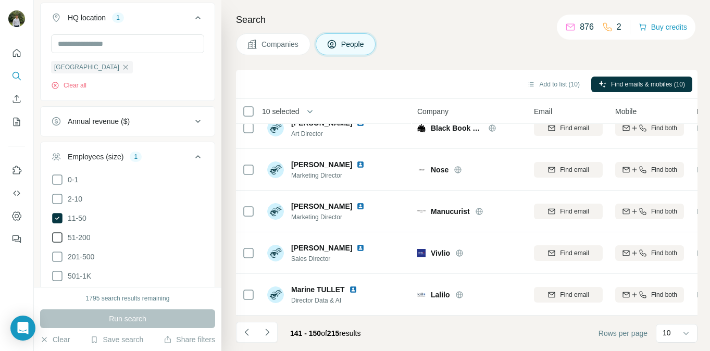
click at [60, 235] on icon at bounding box center [57, 237] width 12 height 12
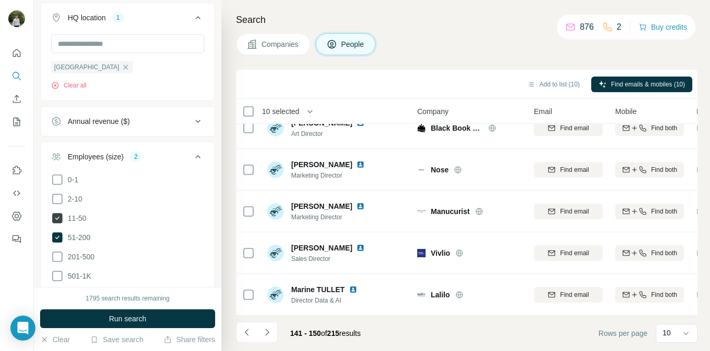
click at [54, 221] on icon at bounding box center [57, 218] width 10 height 10
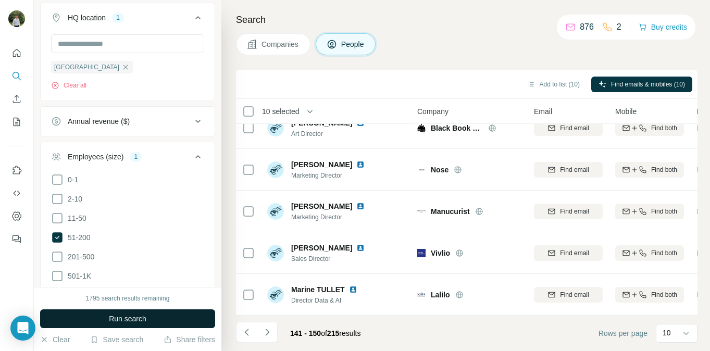
click at [202, 316] on button "Run search" at bounding box center [127, 318] width 175 height 19
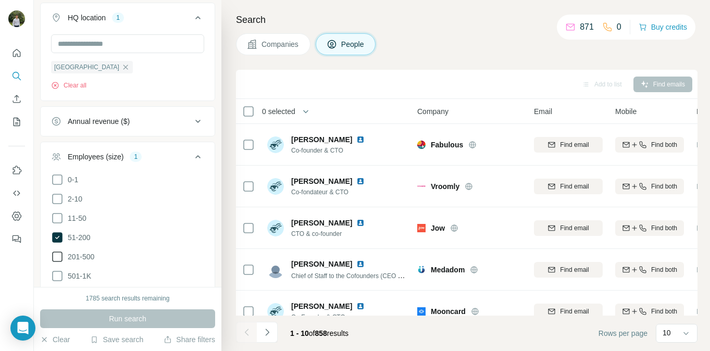
click at [57, 259] on icon at bounding box center [57, 256] width 12 height 12
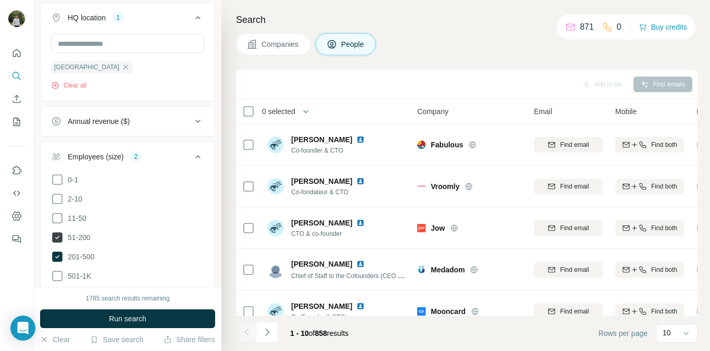
click at [57, 234] on icon at bounding box center [57, 237] width 10 height 10
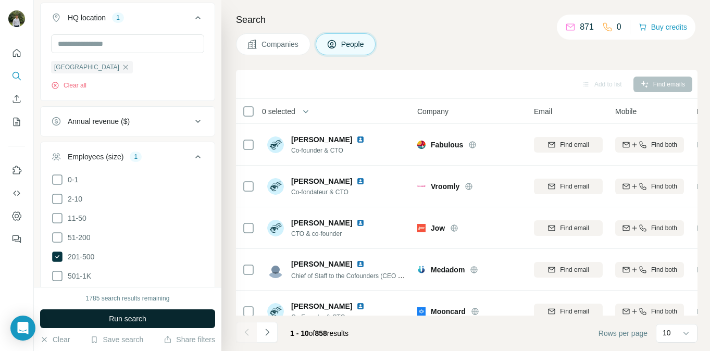
click at [92, 316] on button "Run search" at bounding box center [127, 318] width 175 height 19
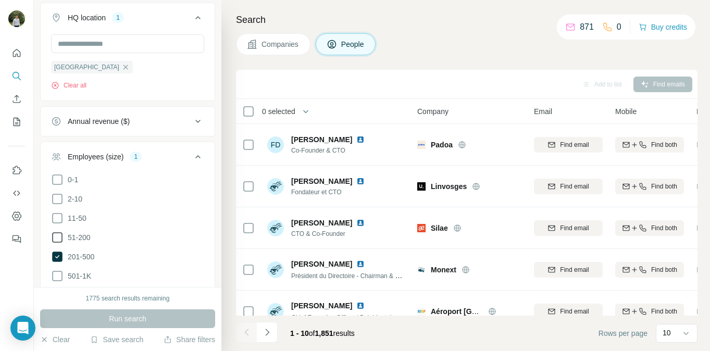
click at [57, 237] on icon at bounding box center [57, 237] width 12 height 12
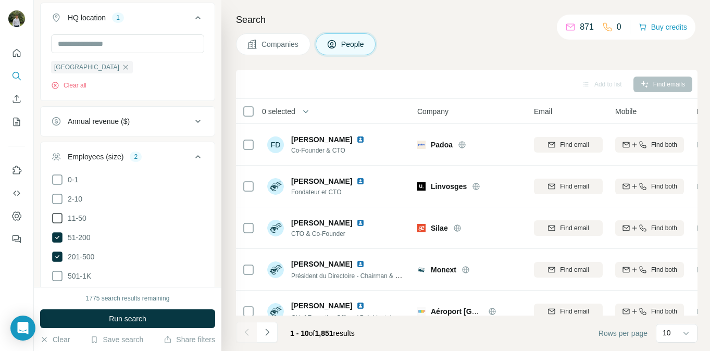
click at [57, 214] on icon at bounding box center [57, 218] width 12 height 12
click at [57, 243] on icon at bounding box center [57, 237] width 12 height 12
click at [58, 255] on icon at bounding box center [57, 256] width 4 height 3
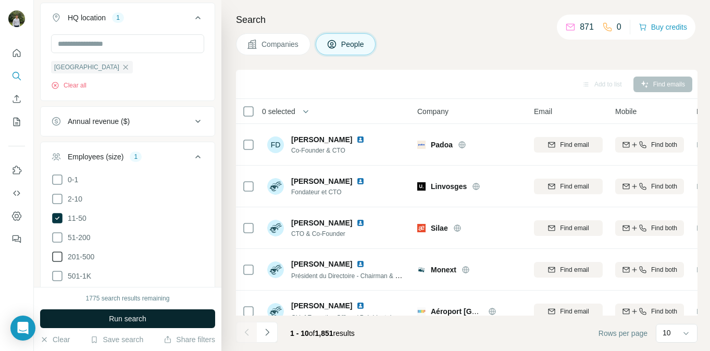
click at [97, 318] on button "Run search" at bounding box center [127, 318] width 175 height 19
